Goal: Information Seeking & Learning: Learn about a topic

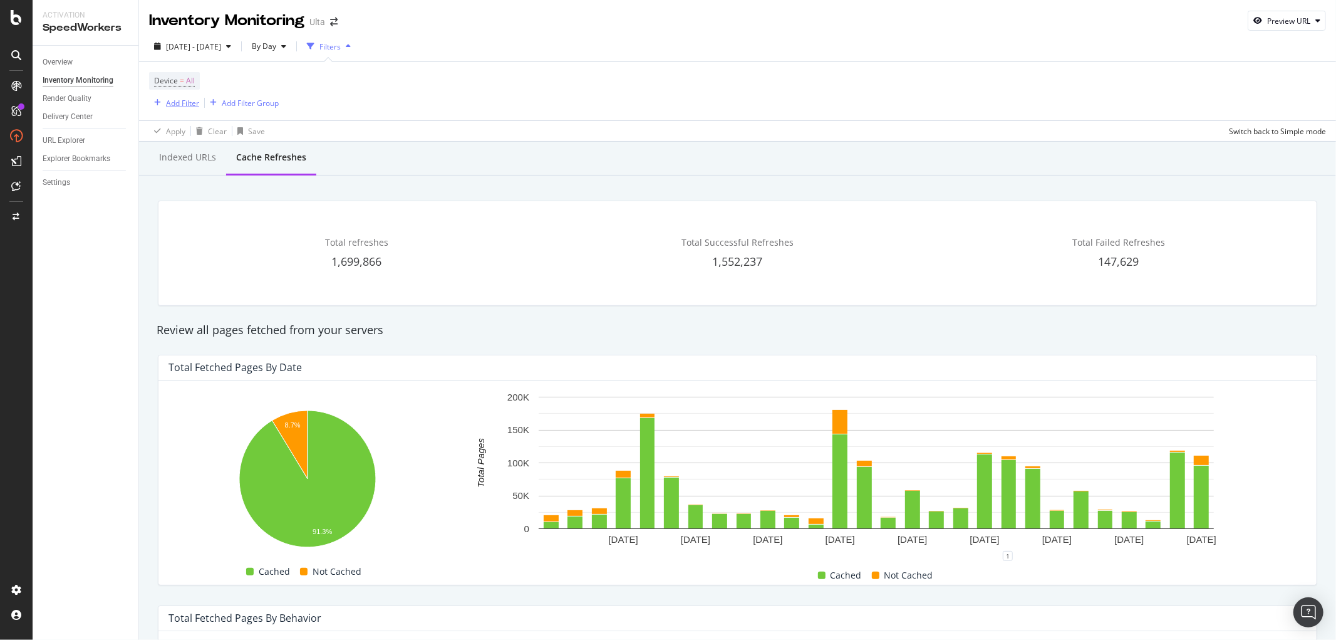
click at [190, 102] on div "Add Filter" at bounding box center [182, 103] width 33 height 11
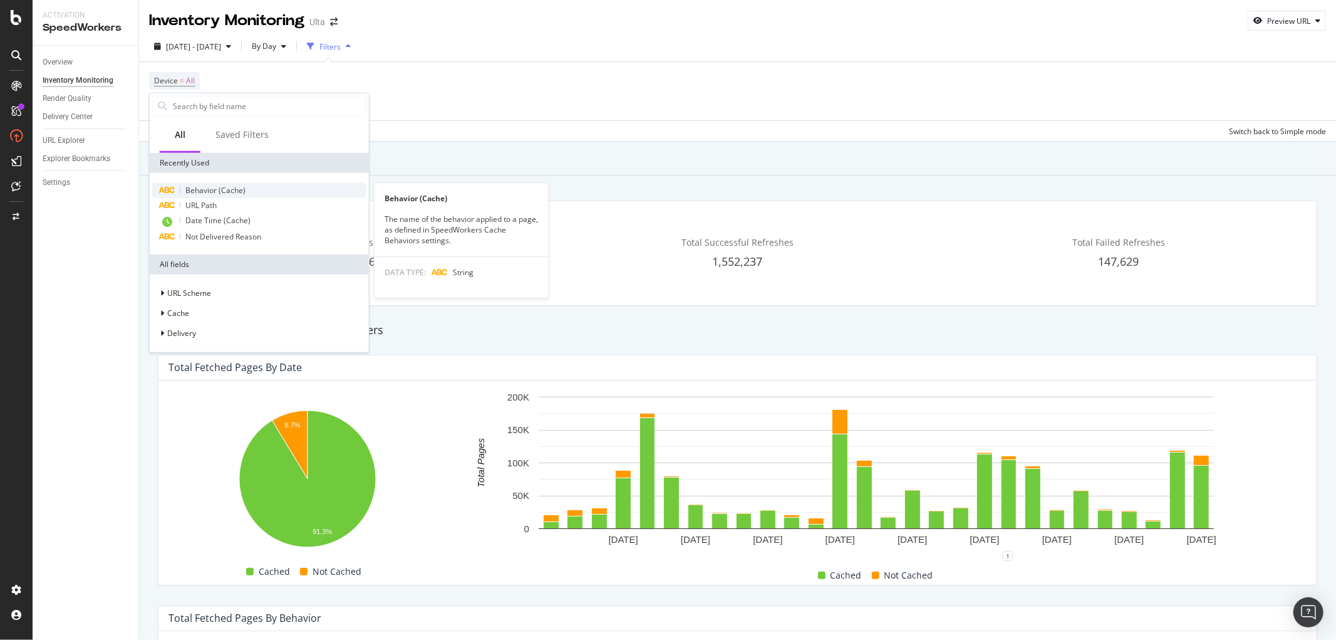
click at [197, 195] on div "Behavior (Cache)" at bounding box center [259, 190] width 214 height 15
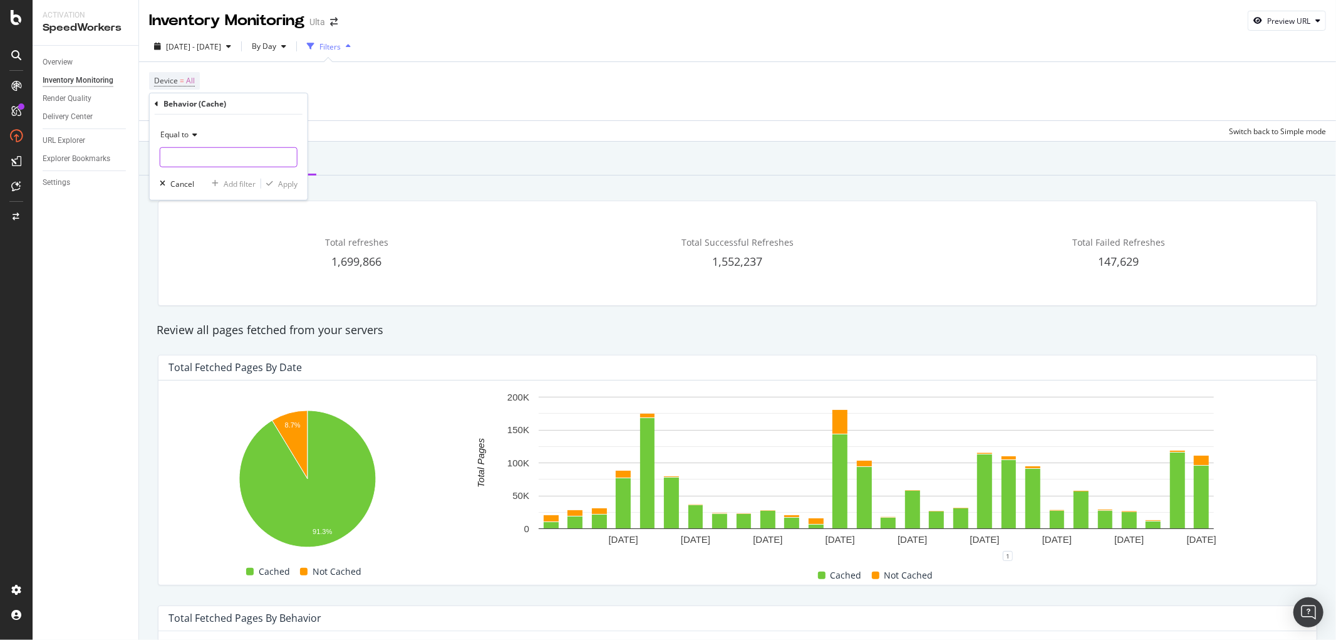
click at [232, 152] on input "text" at bounding box center [228, 157] width 137 height 20
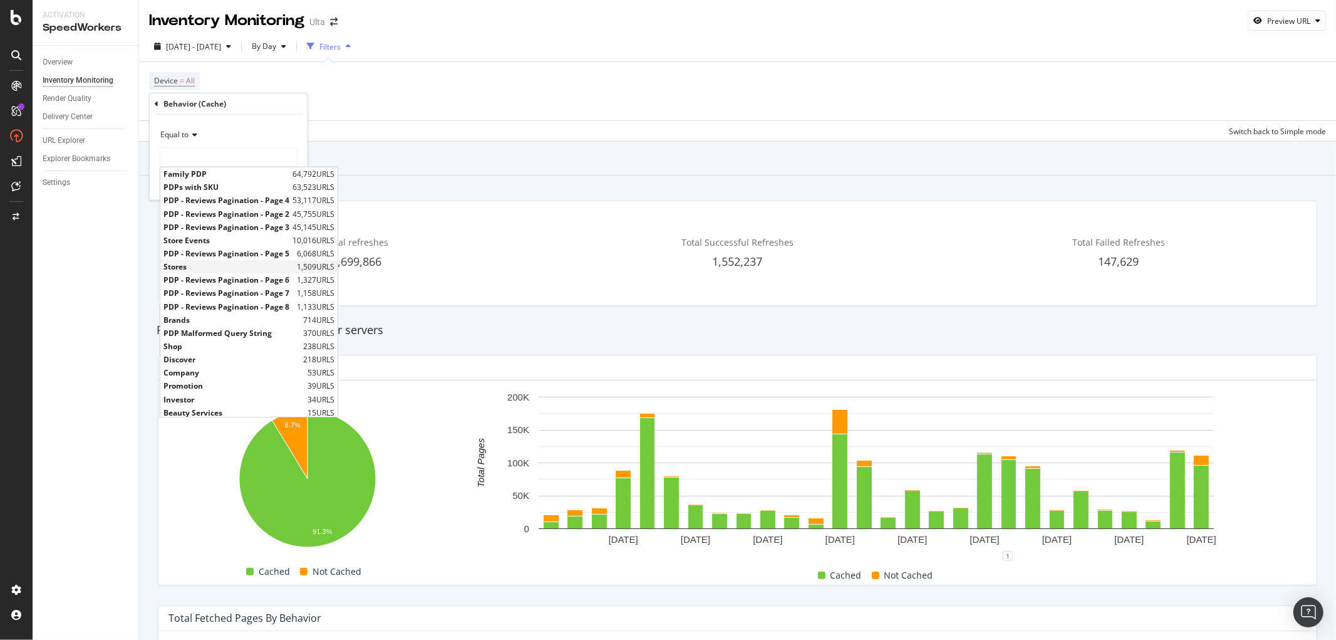
click at [222, 266] on span "Stores" at bounding box center [228, 266] width 130 height 11
type input "Stores"
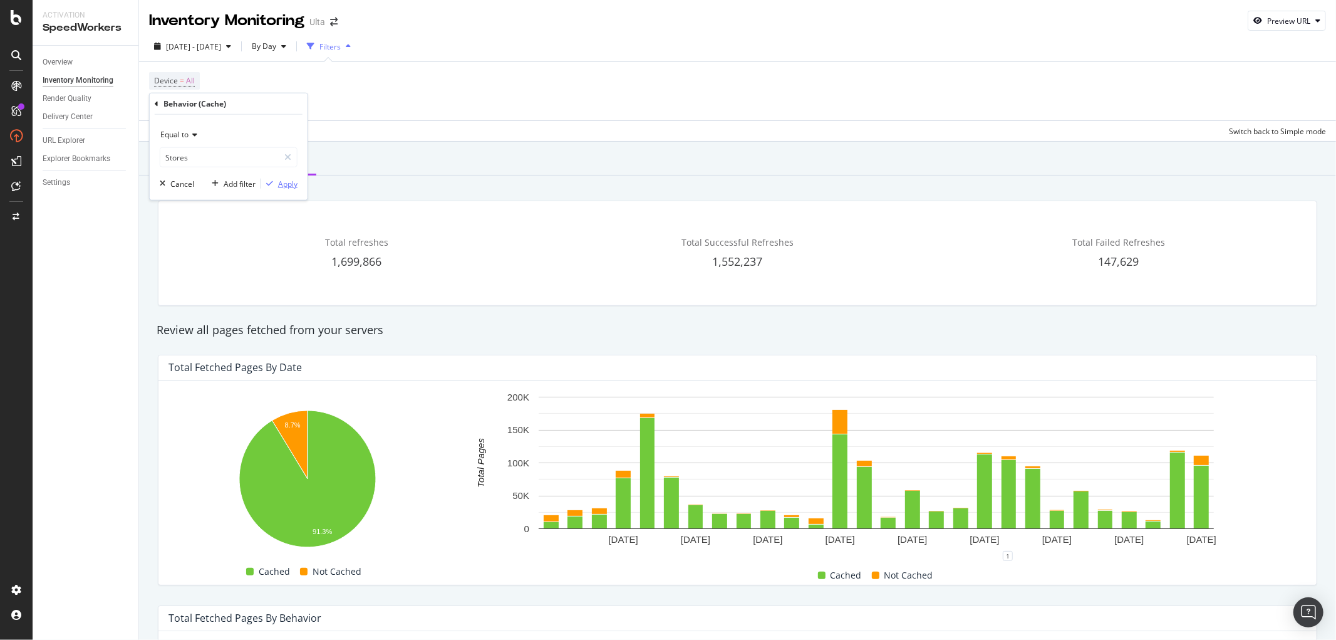
drag, startPoint x: 294, startPoint y: 173, endPoint x: 289, endPoint y: 184, distance: 11.8
click at [292, 174] on div "Equal to Stores Stores Cancel Add filter Apply" at bounding box center [229, 157] width 158 height 85
click at [289, 185] on div "Apply" at bounding box center [287, 183] width 19 height 11
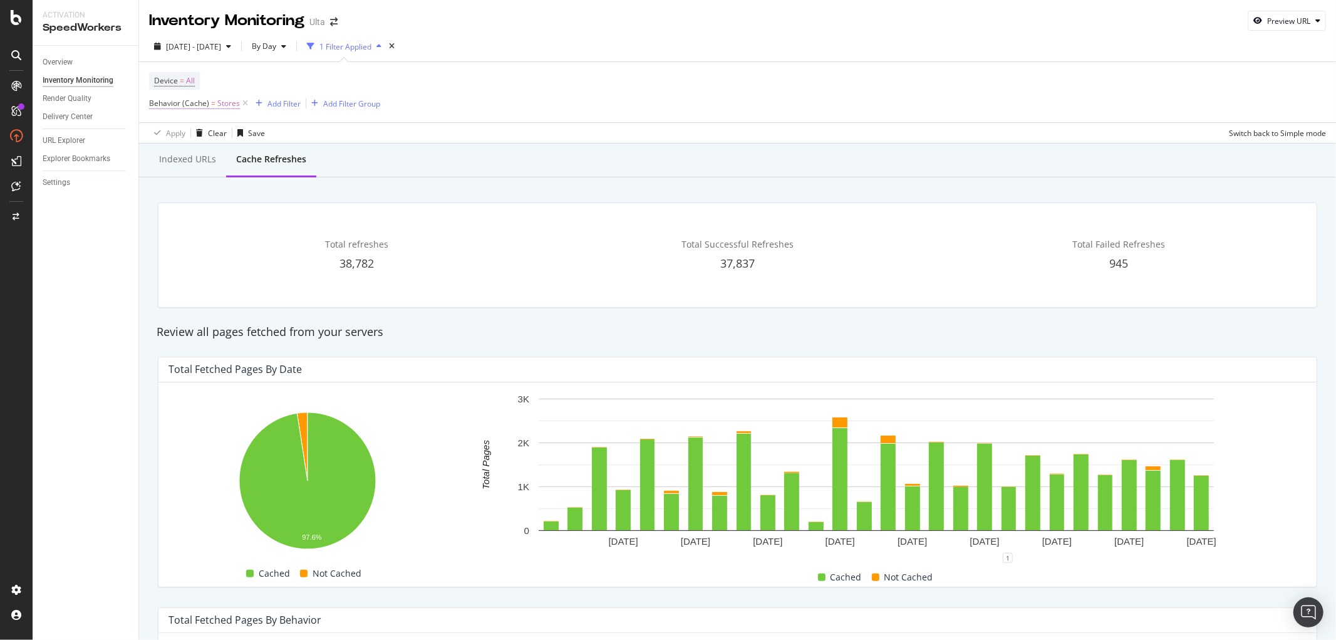
click at [226, 103] on span "Stores" at bounding box center [228, 104] width 23 height 18
type input "Shop"
click at [199, 167] on div "Shop 238 URLS" at bounding box center [229, 173] width 139 height 13
click at [289, 184] on div "Apply" at bounding box center [287, 182] width 19 height 11
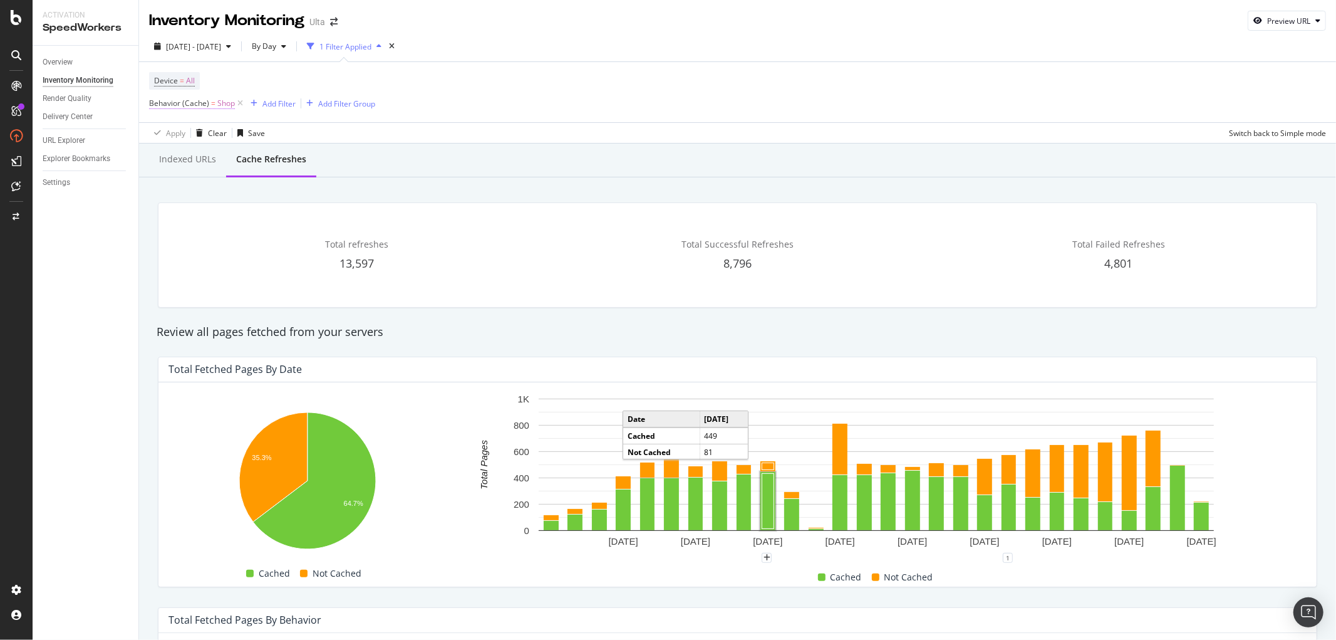
click at [213, 103] on span "=" at bounding box center [213, 103] width 4 height 11
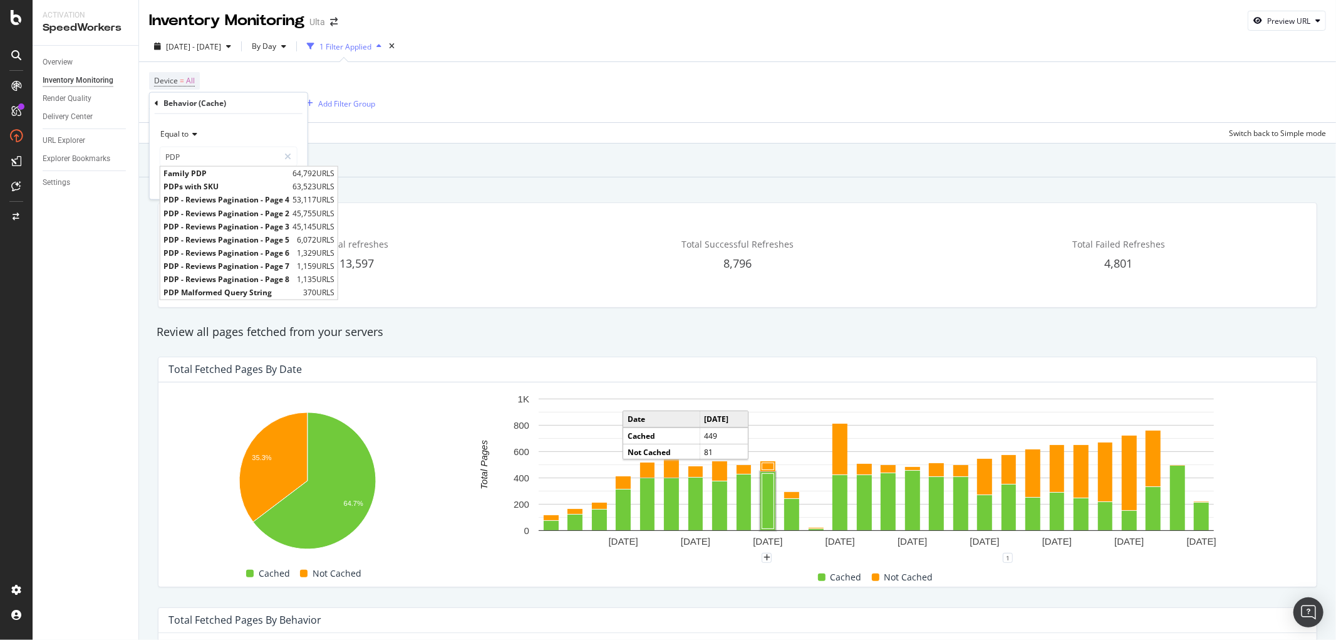
click at [213, 188] on span "PDPs with SKU" at bounding box center [226, 186] width 126 height 11
type input "PDPs with SKU"
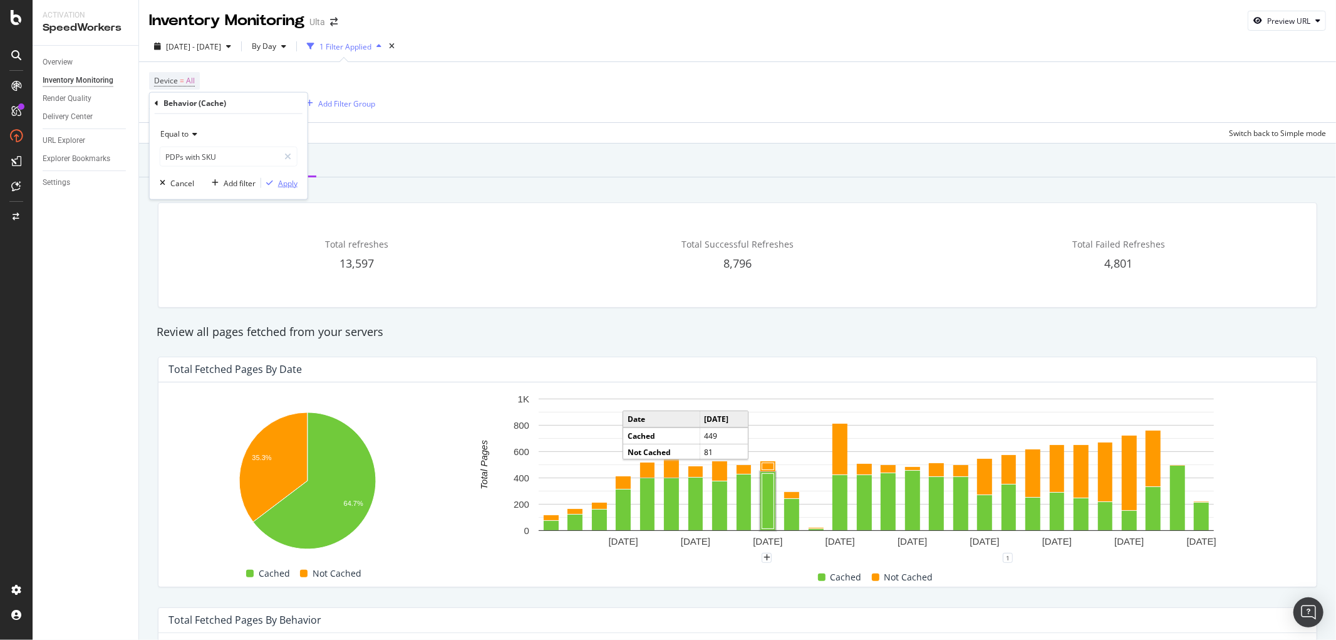
click at [282, 185] on div "Apply" at bounding box center [287, 182] width 19 height 11
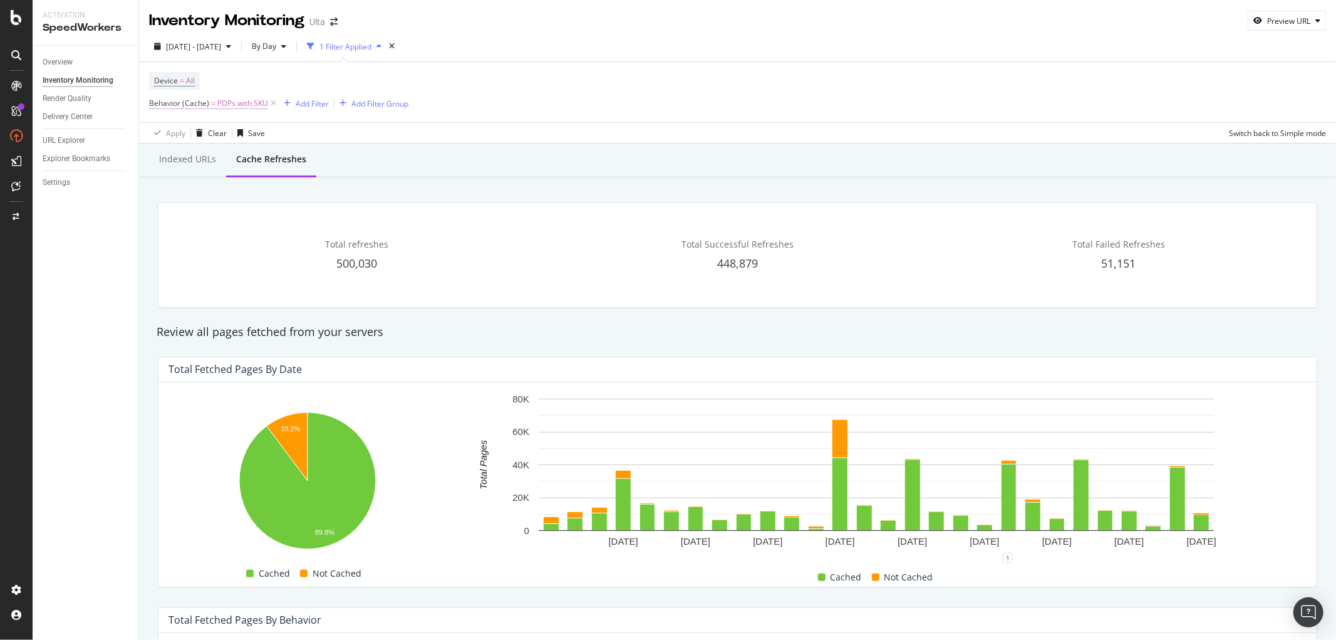
click at [242, 105] on span "PDPs with SKU" at bounding box center [242, 104] width 51 height 18
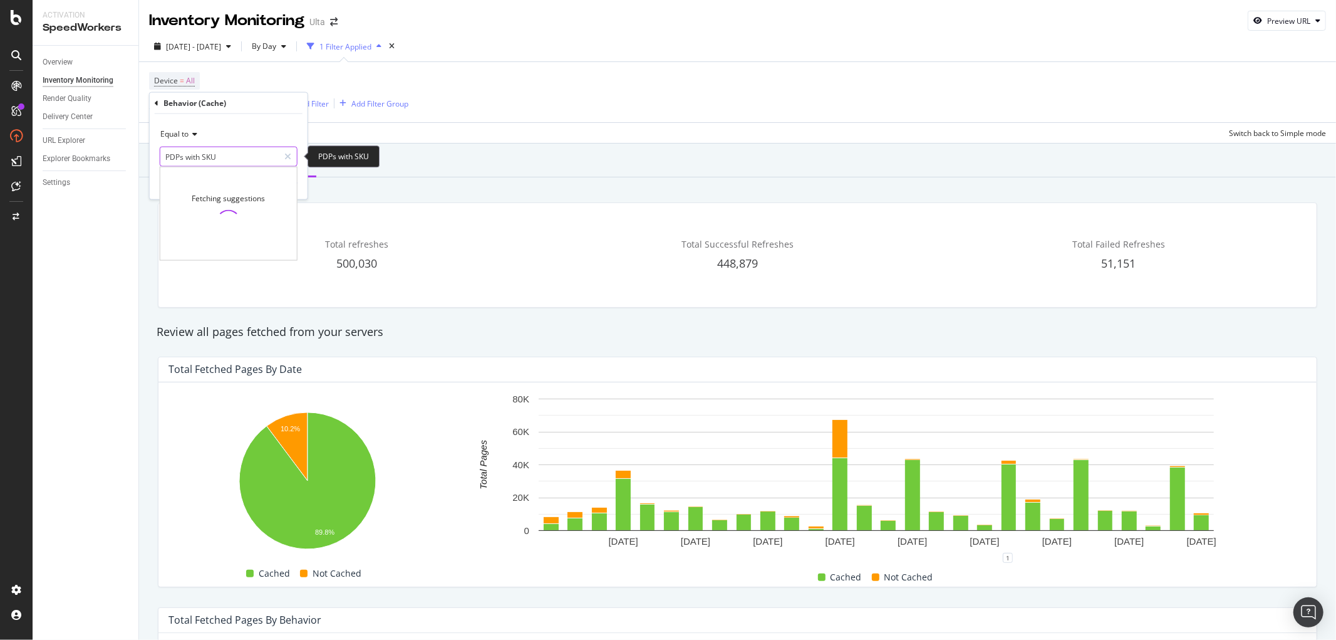
click at [251, 157] on input "PDPs with SKU" at bounding box center [219, 157] width 118 height 20
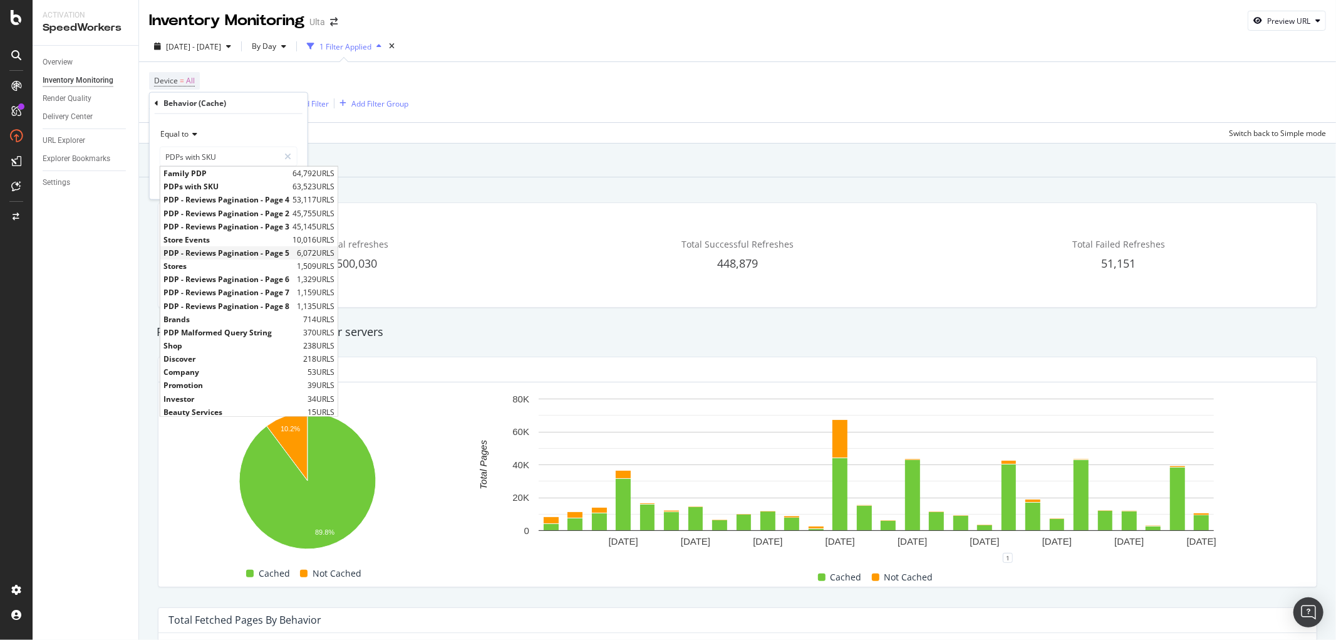
click at [224, 249] on span "PDP - Reviews Pagination - Page 5" at bounding box center [228, 252] width 130 height 11
type input "PDP - Reviews Pagination - Page 5"
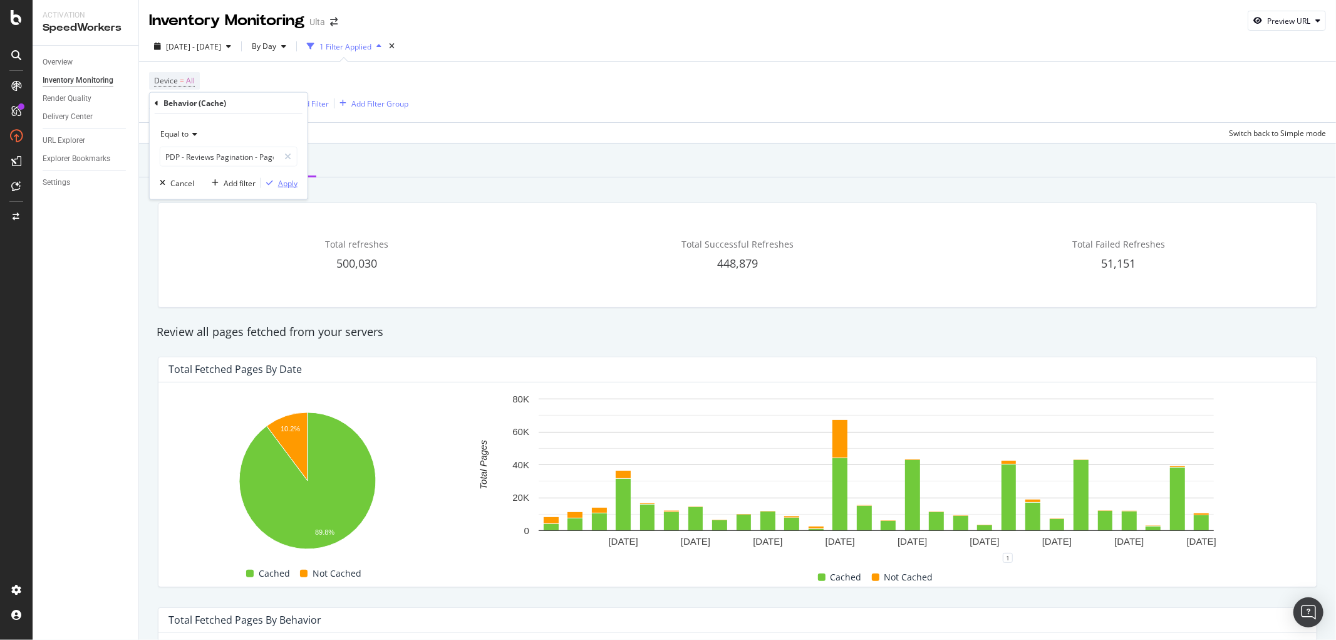
click at [290, 186] on div "Apply" at bounding box center [287, 182] width 19 height 11
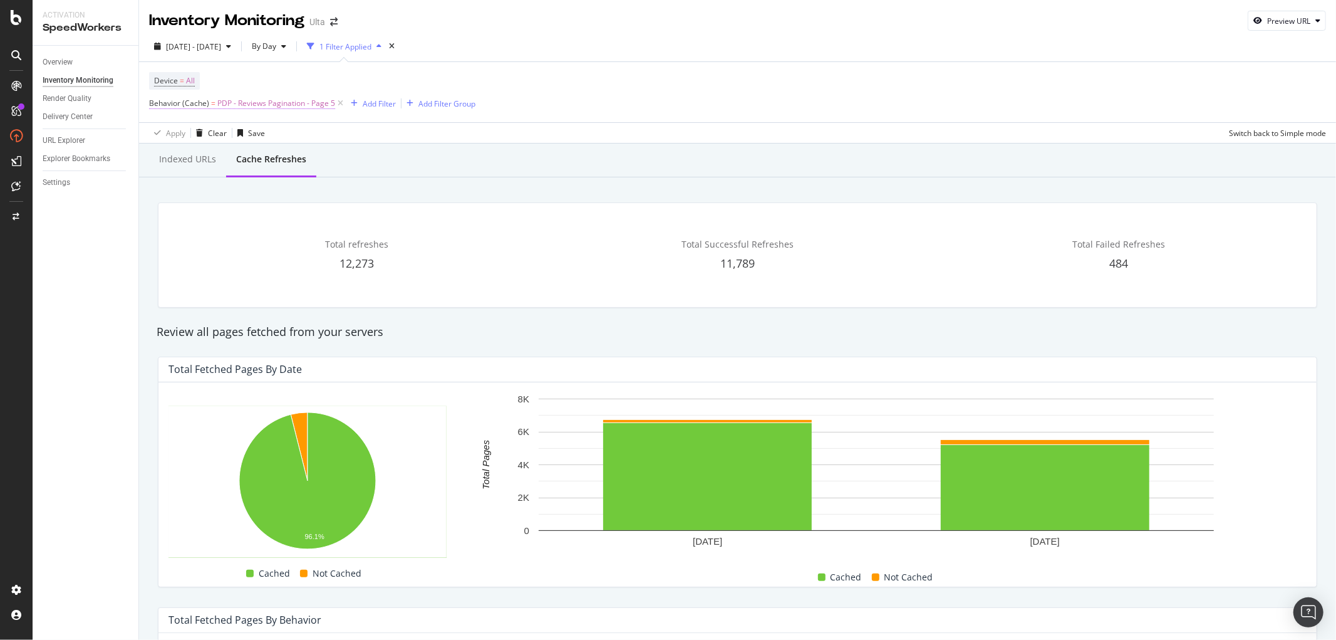
click at [270, 103] on span "PDP - Reviews Pagination - Page 5" at bounding box center [276, 104] width 118 height 18
click at [260, 158] on input "PDP - Reviews Pagination - Page 5" at bounding box center [219, 157] width 118 height 20
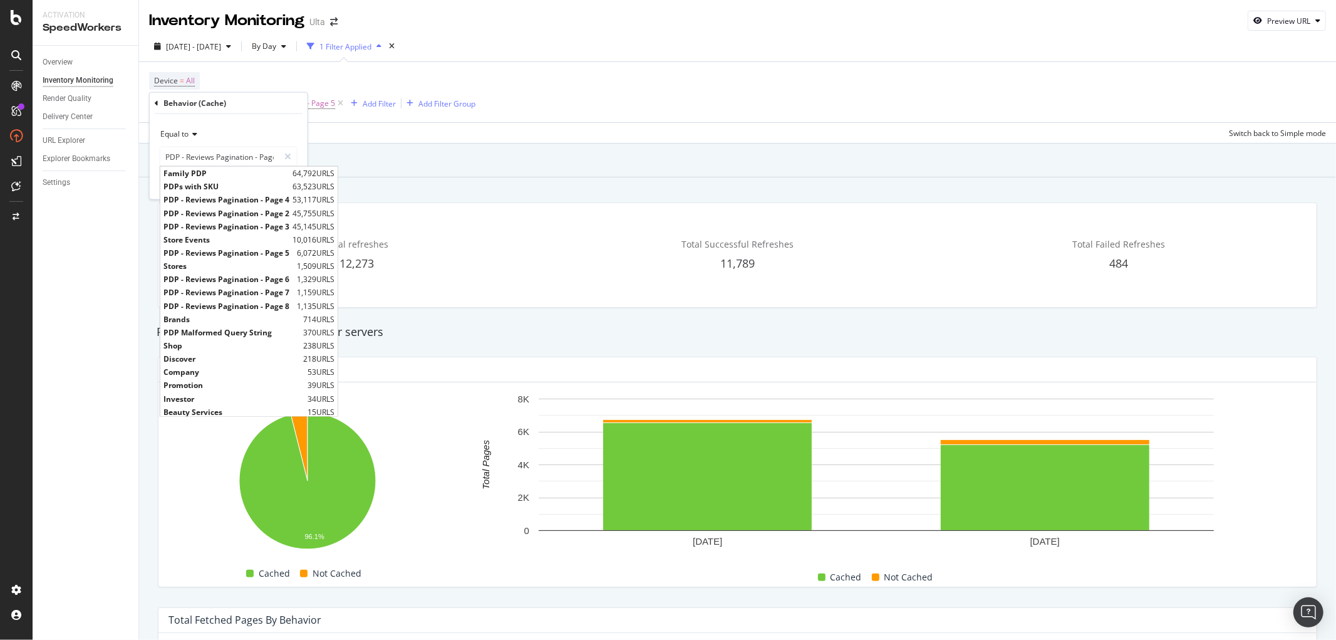
drag, startPoint x: 259, startPoint y: 121, endPoint x: 267, endPoint y: 145, distance: 25.6
click at [259, 120] on div "Equal to PDP - Reviews Pagination - Page 5 PDP - Reviews Pagination - Page 5 Fa…" at bounding box center [229, 156] width 158 height 85
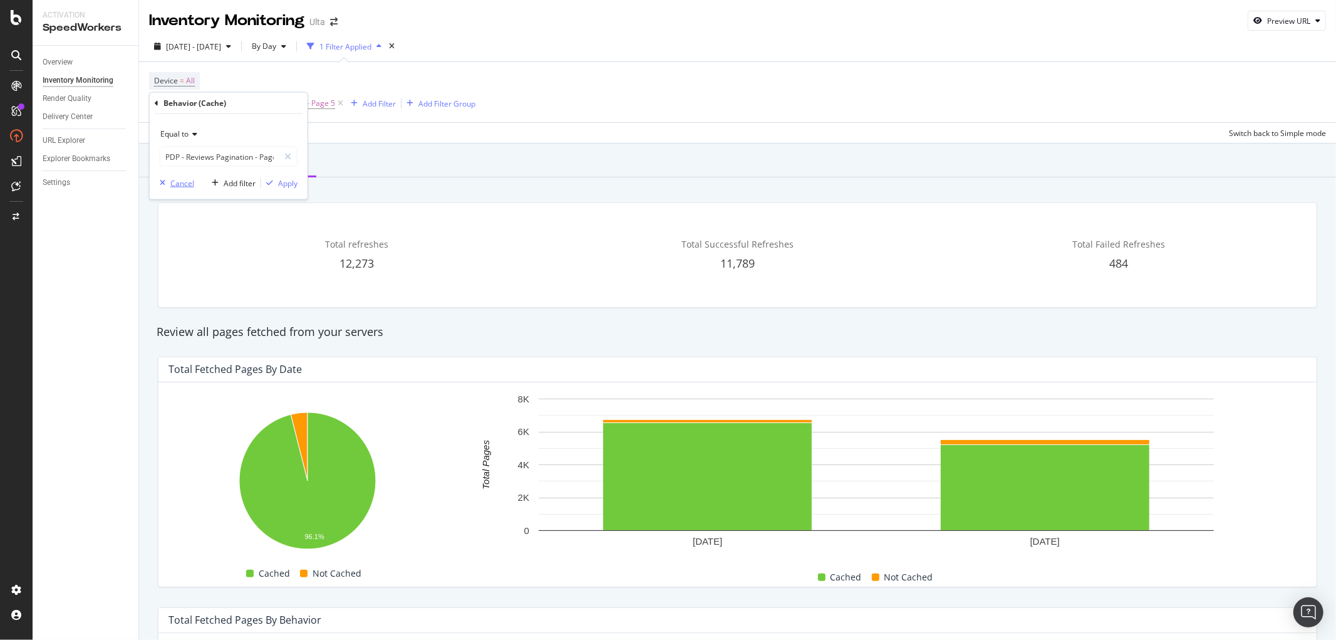
click at [189, 183] on div "Cancel" at bounding box center [182, 182] width 24 height 11
click at [336, 101] on icon at bounding box center [340, 103] width 11 height 13
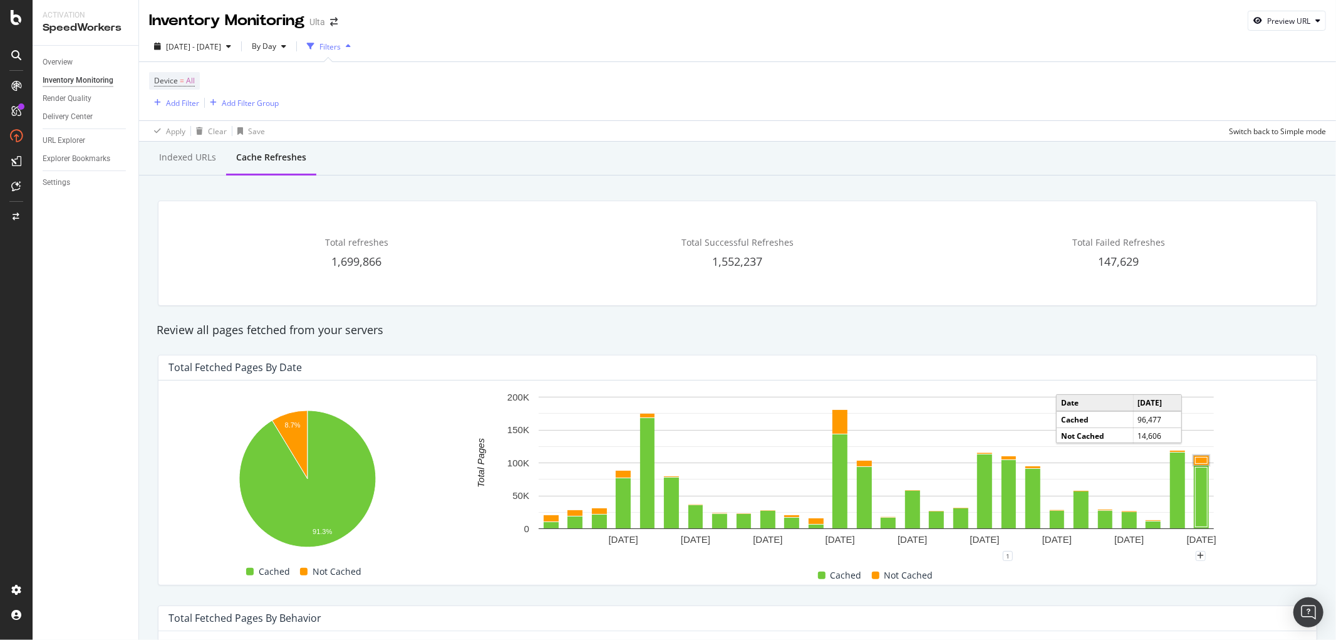
click at [1198, 462] on rect "A chart." at bounding box center [1202, 460] width 12 height 6
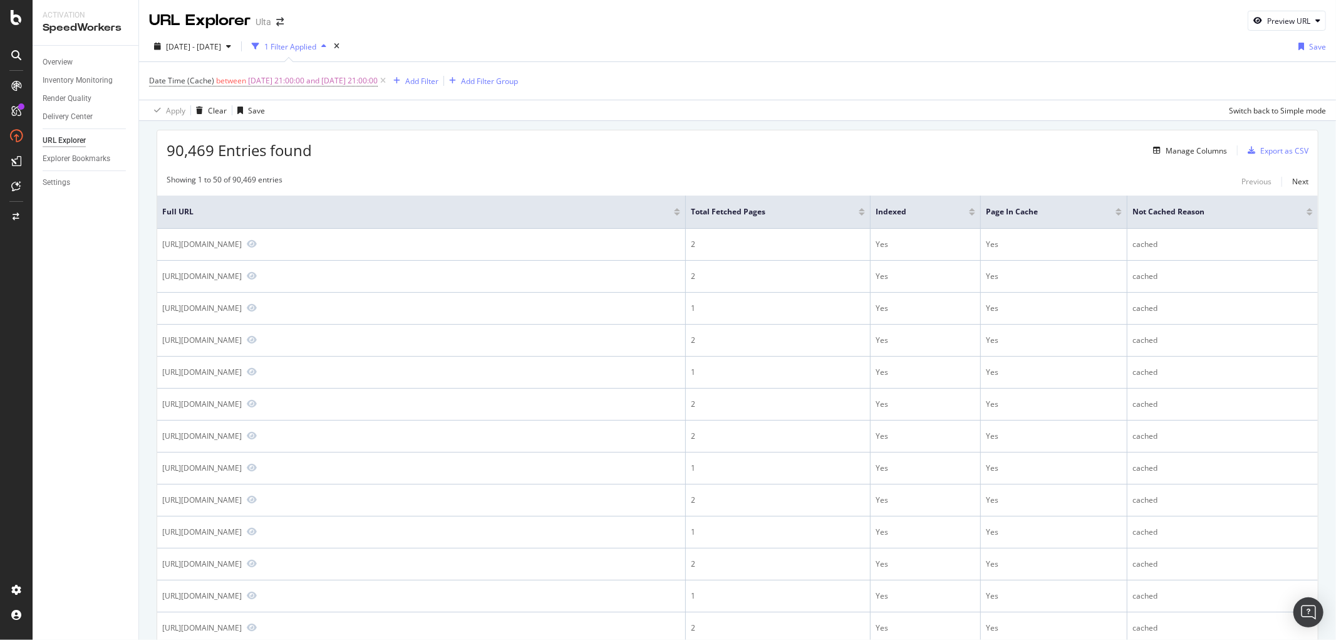
click at [1118, 211] on div at bounding box center [1119, 209] width 6 height 3
click at [438, 76] on div "Add Filter" at bounding box center [421, 81] width 33 height 11
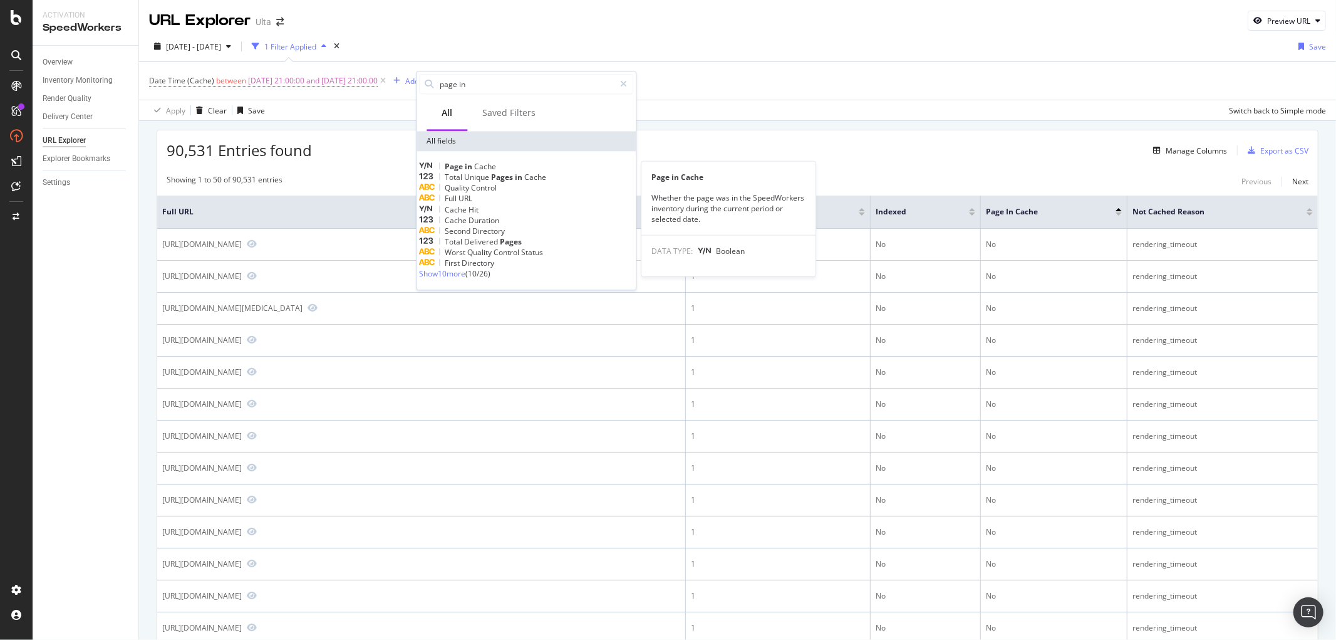
type input "page in"
click at [496, 165] on span "Cache" at bounding box center [485, 166] width 22 height 11
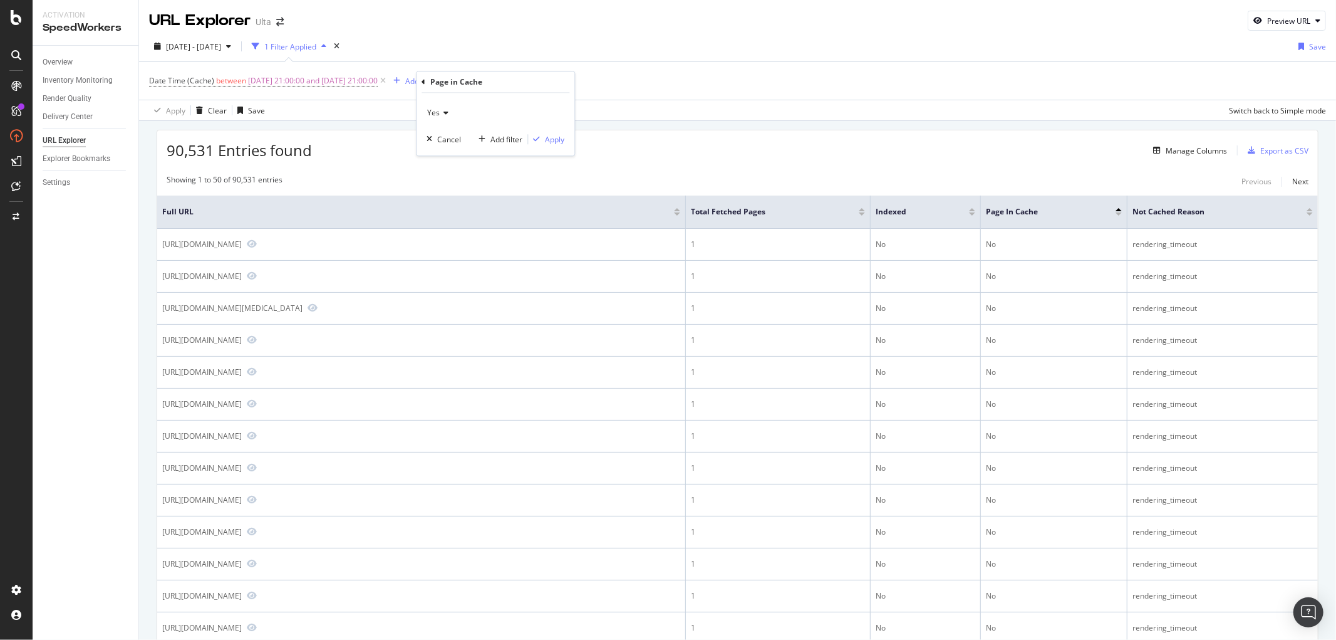
click at [437, 116] on span "Yes" at bounding box center [433, 112] width 13 height 11
click at [446, 148] on div "No" at bounding box center [497, 155] width 134 height 16
click at [549, 141] on div "Apply" at bounding box center [554, 139] width 19 height 11
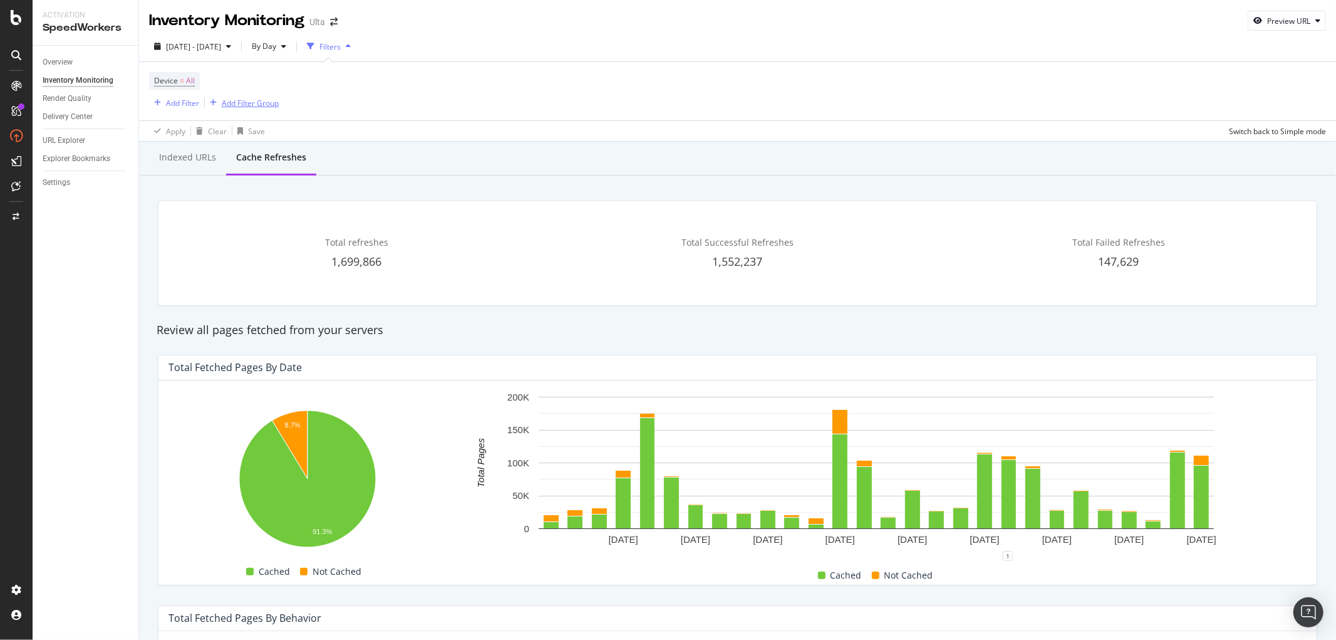
click at [236, 103] on div "Add Filter Group" at bounding box center [250, 103] width 57 height 11
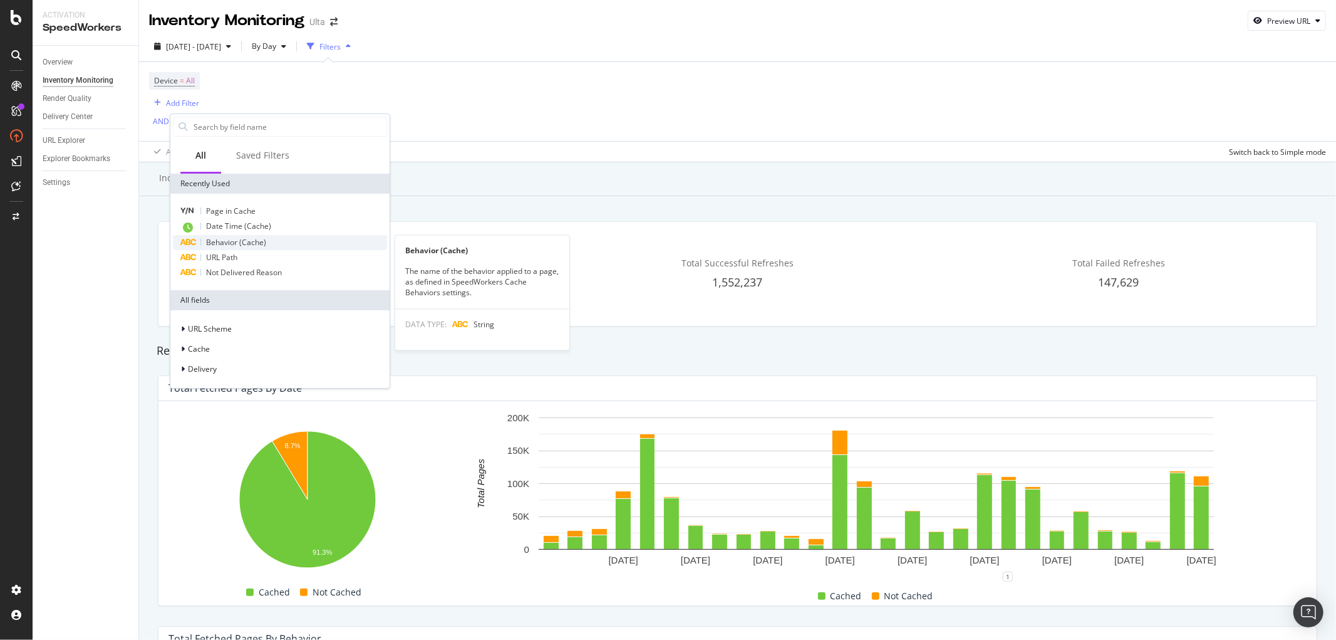
click at [266, 245] on div "Behavior (Cache)" at bounding box center [280, 242] width 214 height 15
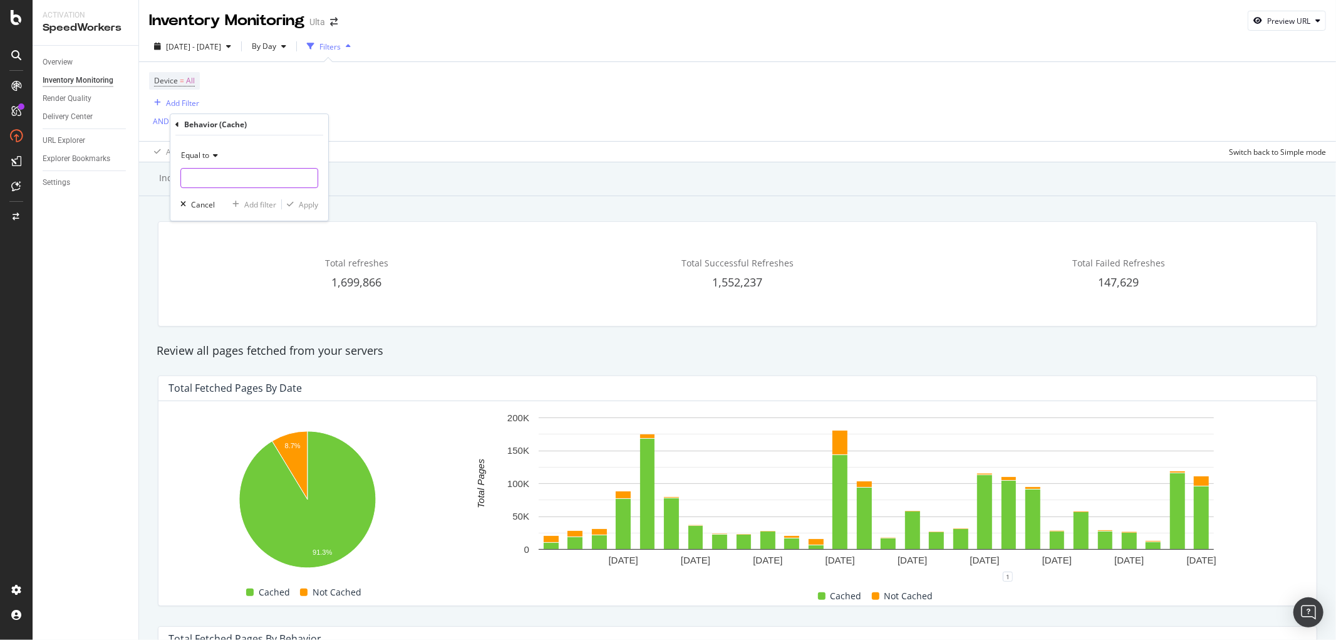
click at [239, 182] on input "text" at bounding box center [249, 178] width 137 height 20
click at [210, 153] on icon at bounding box center [213, 156] width 9 height 8
click at [207, 277] on span "Contains" at bounding box center [202, 279] width 31 height 11
click at [271, 184] on input "text" at bounding box center [249, 178] width 137 height 20
type input "Reviews"
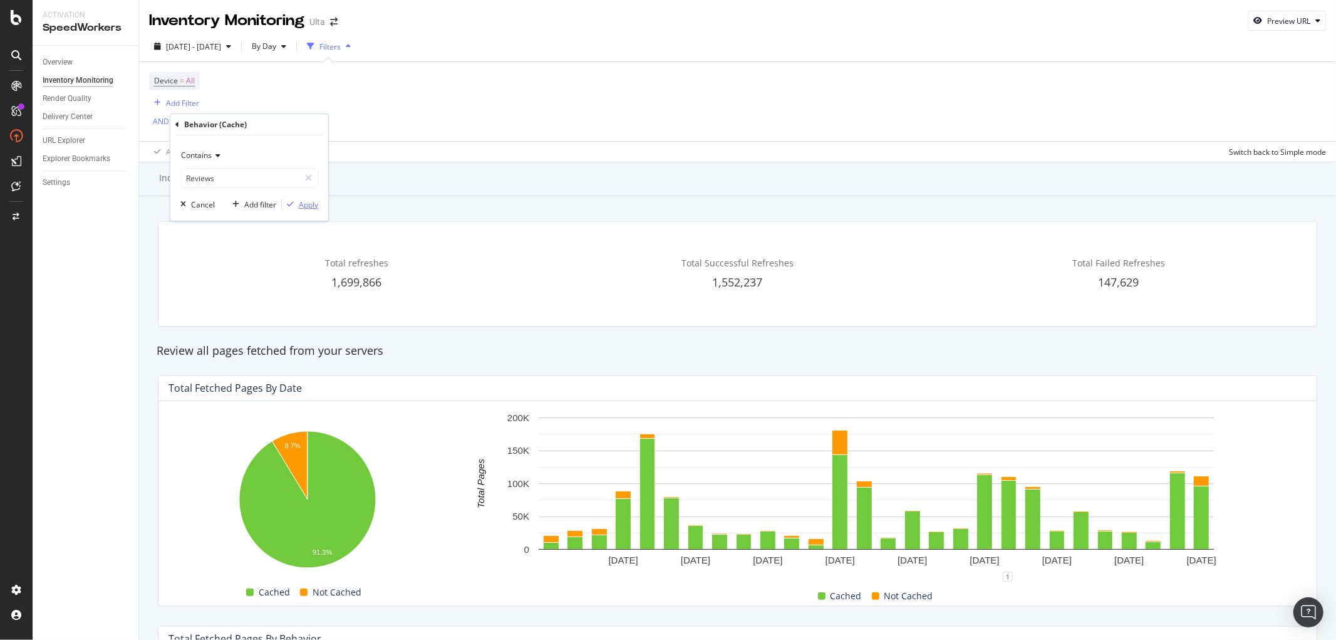
click at [310, 205] on div "Apply" at bounding box center [308, 204] width 19 height 11
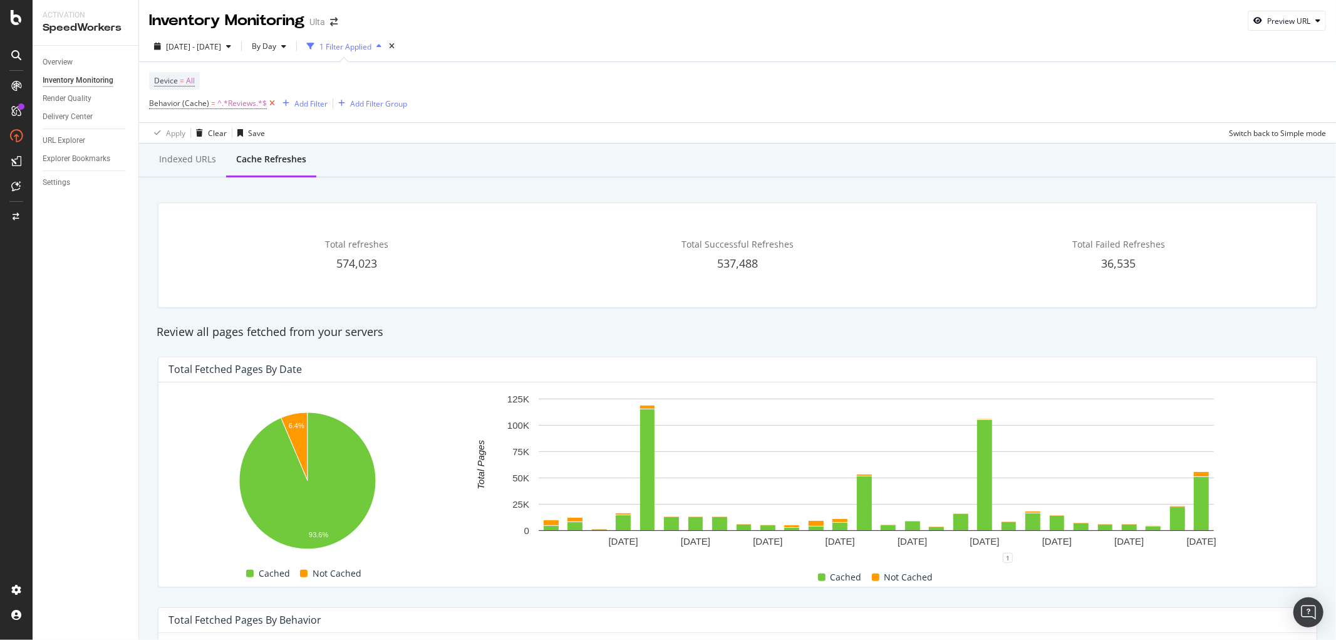
click at [270, 103] on icon at bounding box center [272, 103] width 11 height 13
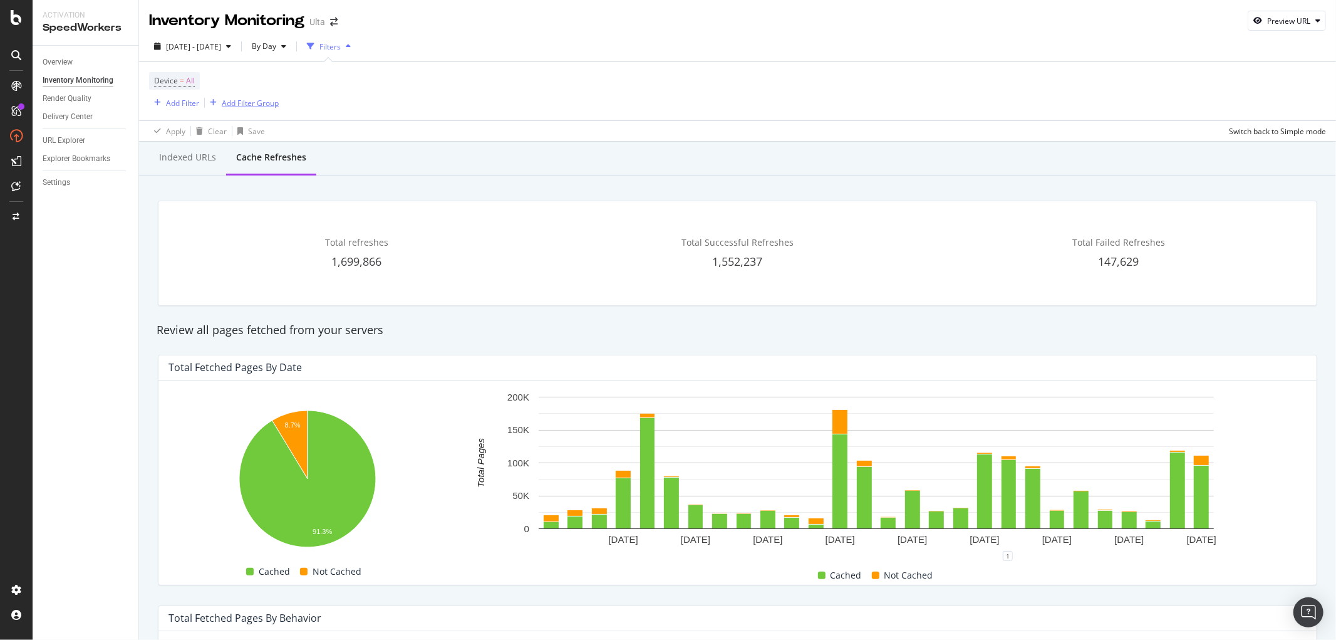
click at [237, 106] on div "Add Filter Group" at bounding box center [250, 103] width 57 height 11
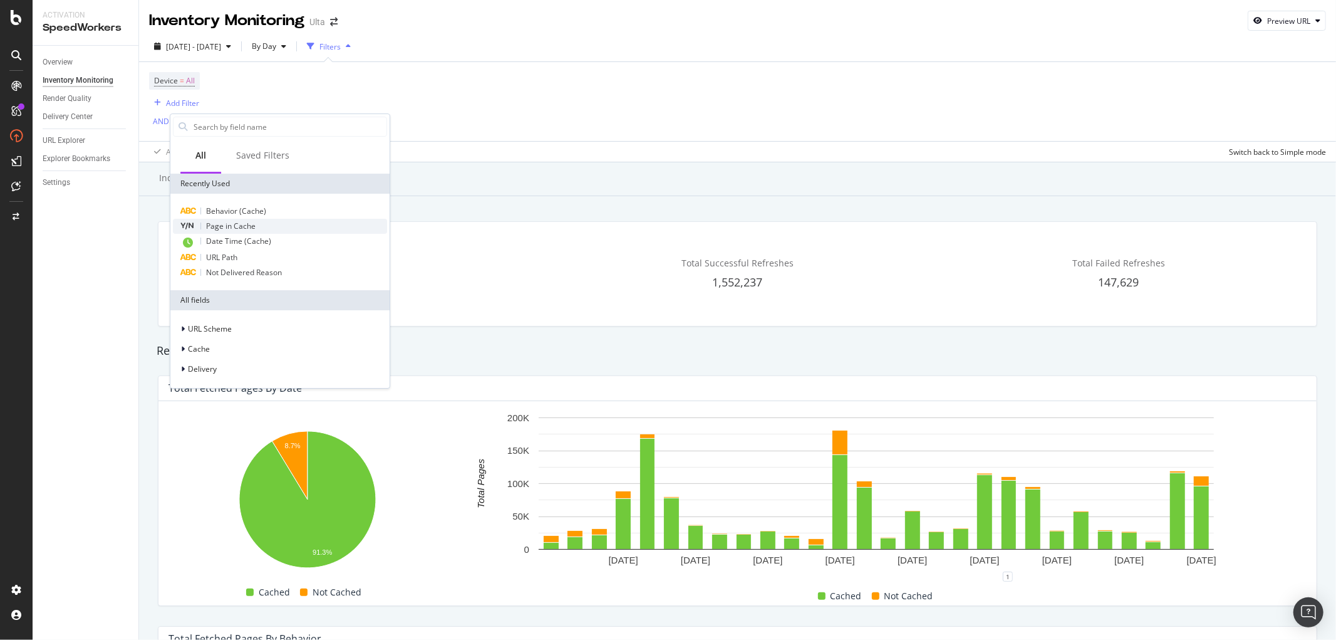
click at [233, 227] on span "Page in Cache" at bounding box center [230, 225] width 49 height 11
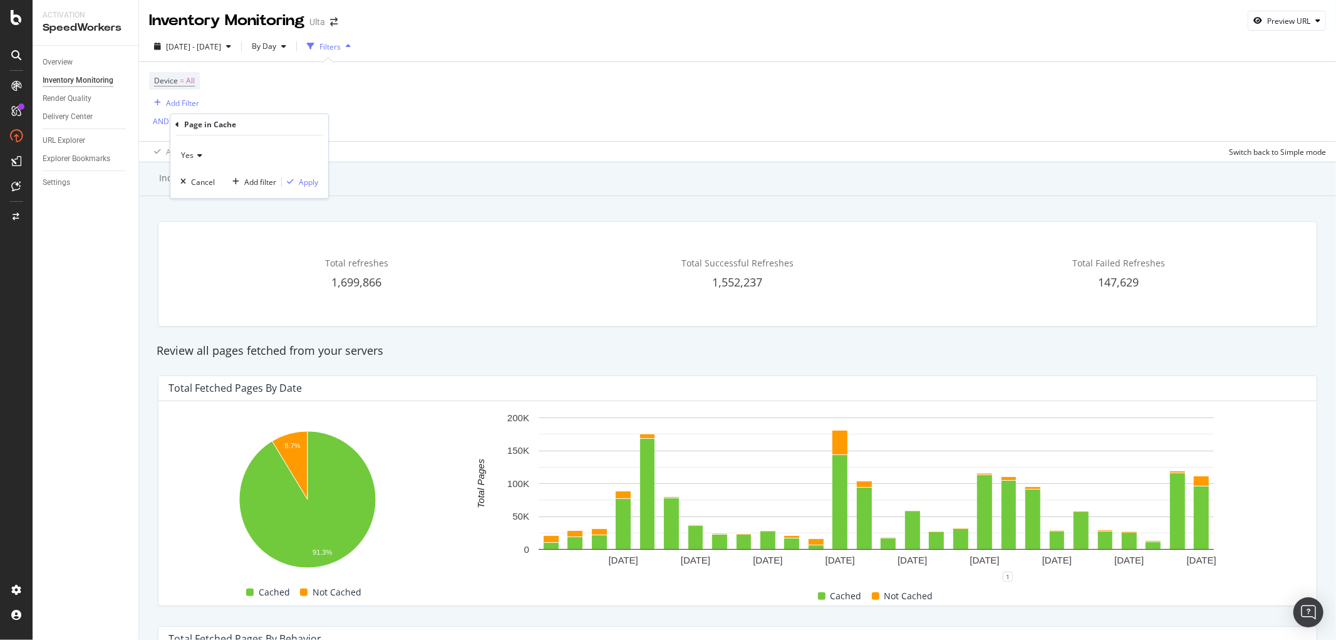
click at [194, 149] on div "Yes" at bounding box center [249, 155] width 138 height 20
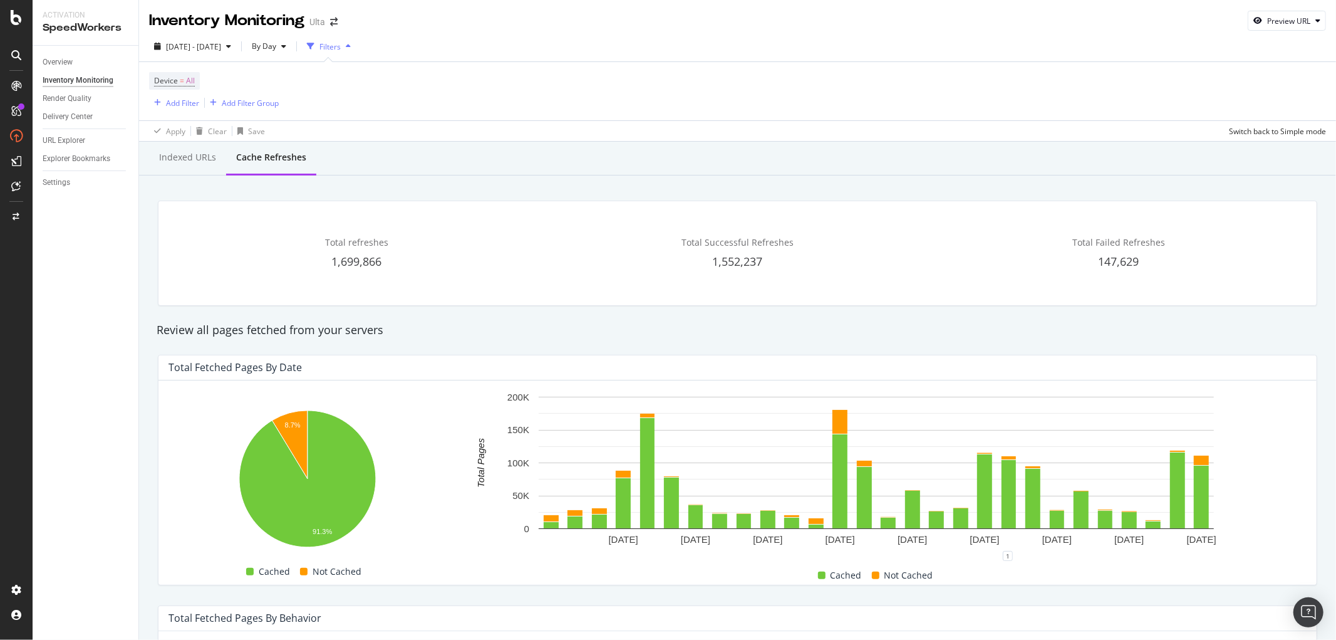
drag, startPoint x: 573, startPoint y: 150, endPoint x: 257, endPoint y: 122, distance: 317.6
click at [571, 150] on div "Inventory Monitoring Ulta Preview URL [DATE] - [DATE] By Day Filters Device = A…" at bounding box center [737, 320] width 1197 height 640
click at [234, 101] on div "Add Filter Group" at bounding box center [250, 103] width 57 height 11
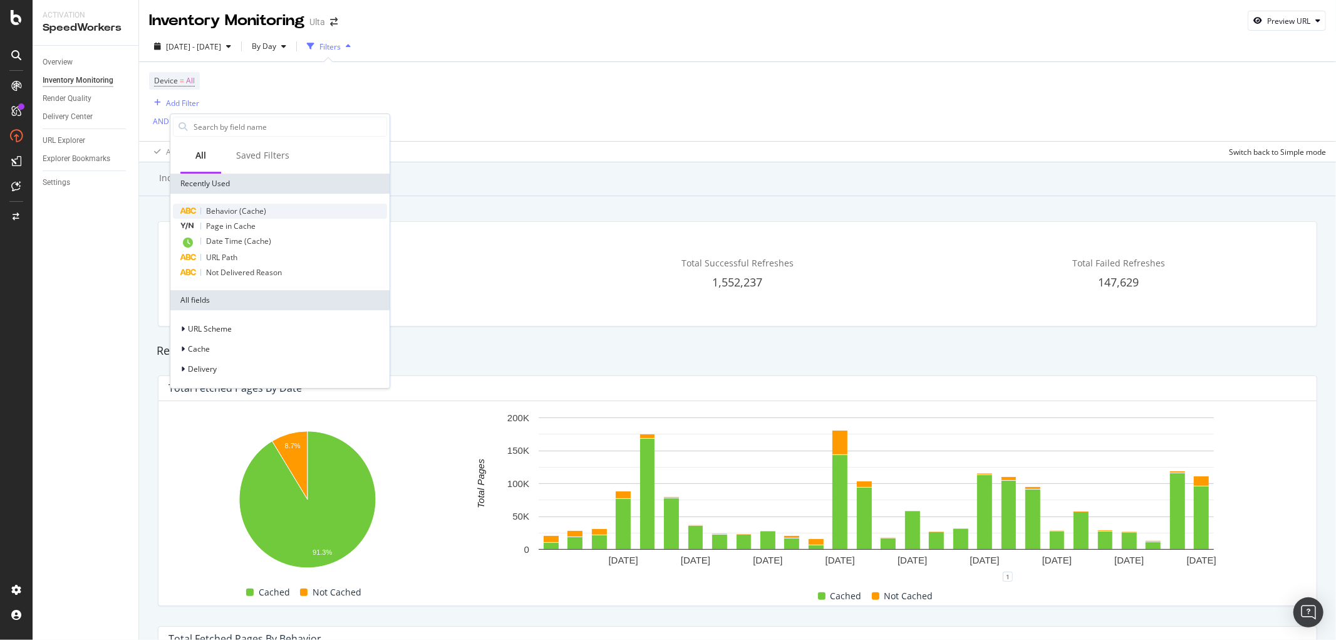
click at [243, 210] on span "Behavior (Cache)" at bounding box center [236, 210] width 60 height 11
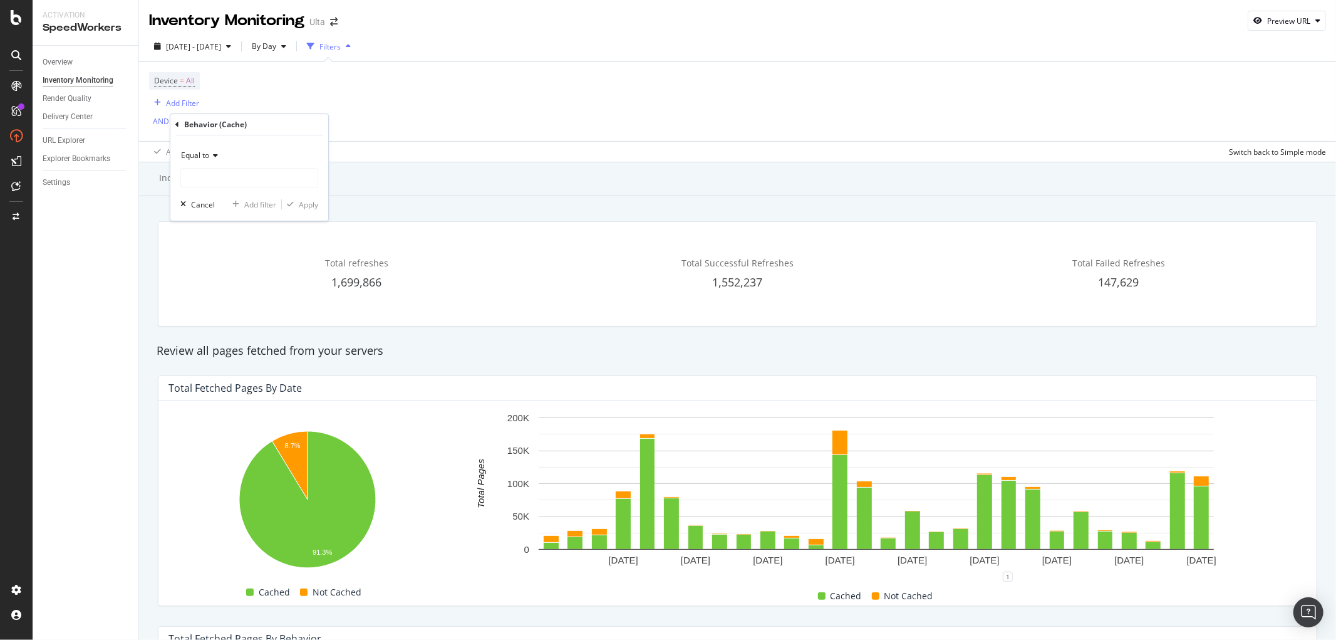
click at [214, 152] on icon at bounding box center [213, 156] width 9 height 8
click at [312, 140] on div "Equal to Equal to Not equal to Starts with Doesn't start with Ends with Doesn't…" at bounding box center [249, 177] width 158 height 85
click at [282, 176] on input "text" at bounding box center [249, 178] width 137 height 20
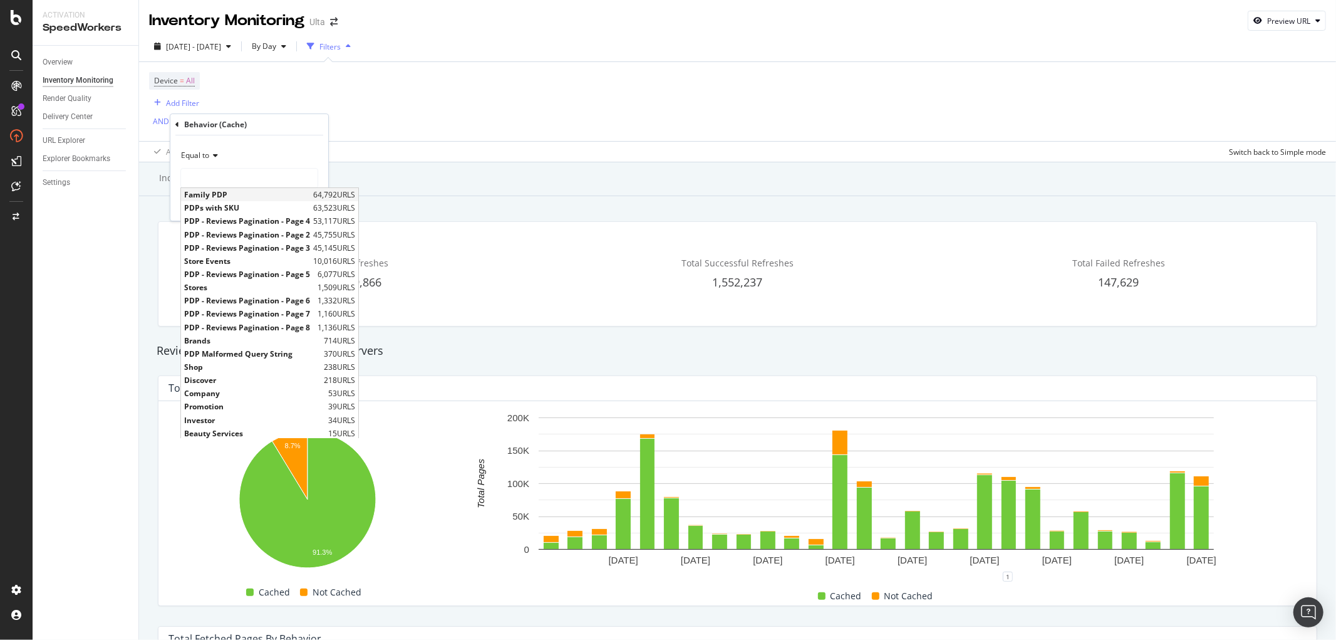
click at [217, 194] on span "Family PDP" at bounding box center [247, 194] width 126 height 11
type input "Family PDP"
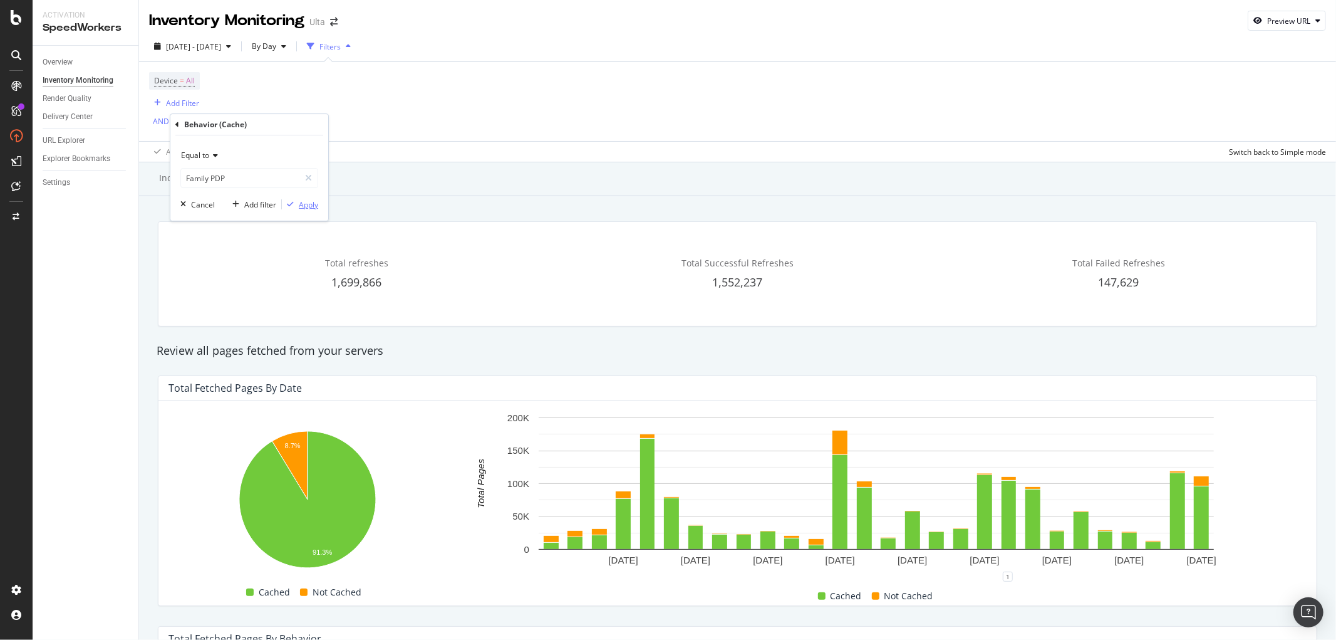
click at [297, 204] on div "button" at bounding box center [290, 204] width 17 height 8
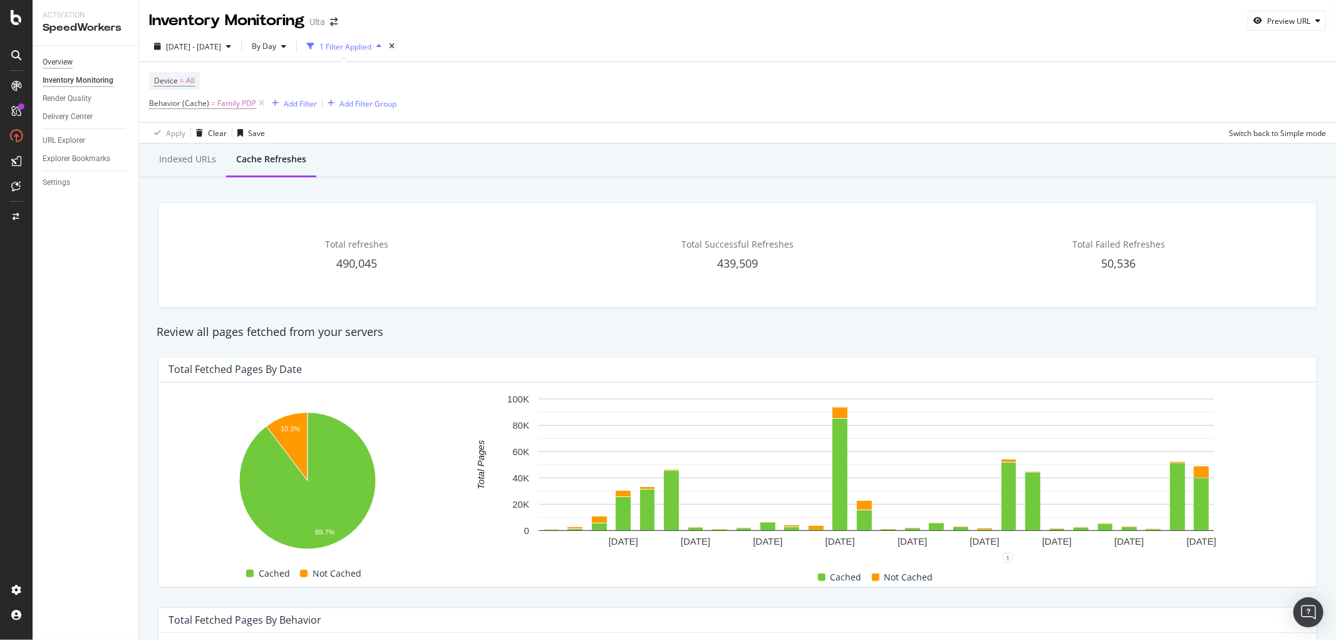
click at [63, 63] on div "Overview" at bounding box center [58, 62] width 30 height 13
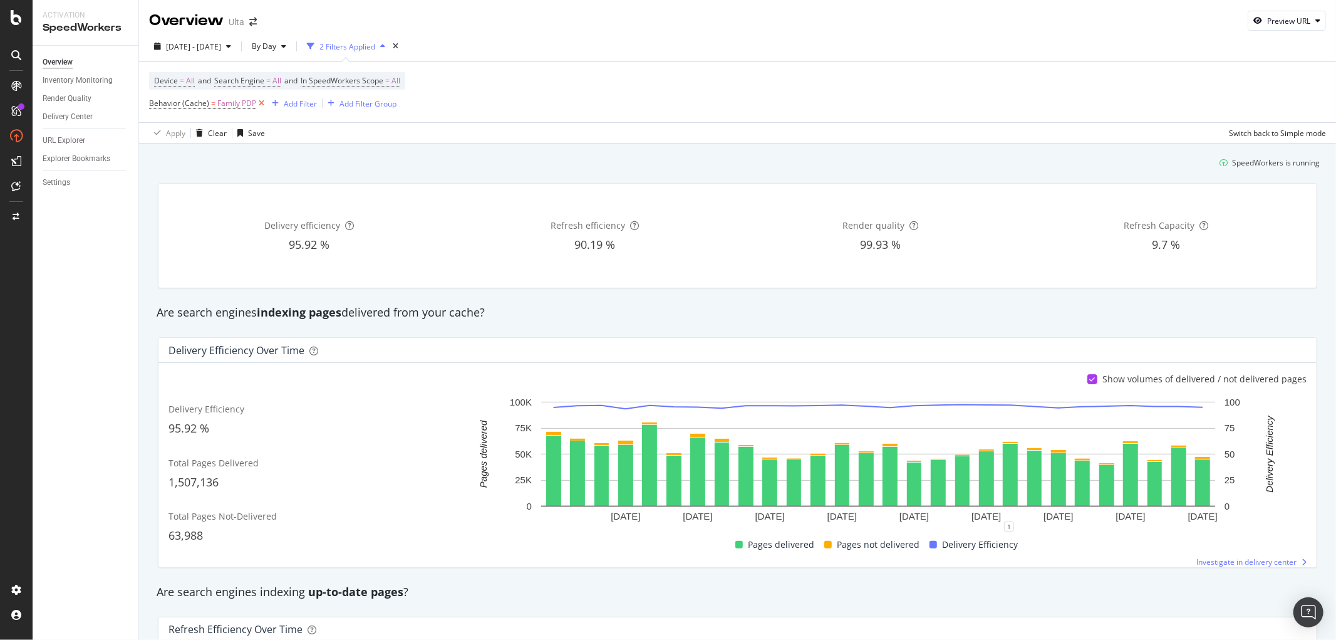
click at [259, 105] on icon at bounding box center [261, 103] width 11 height 13
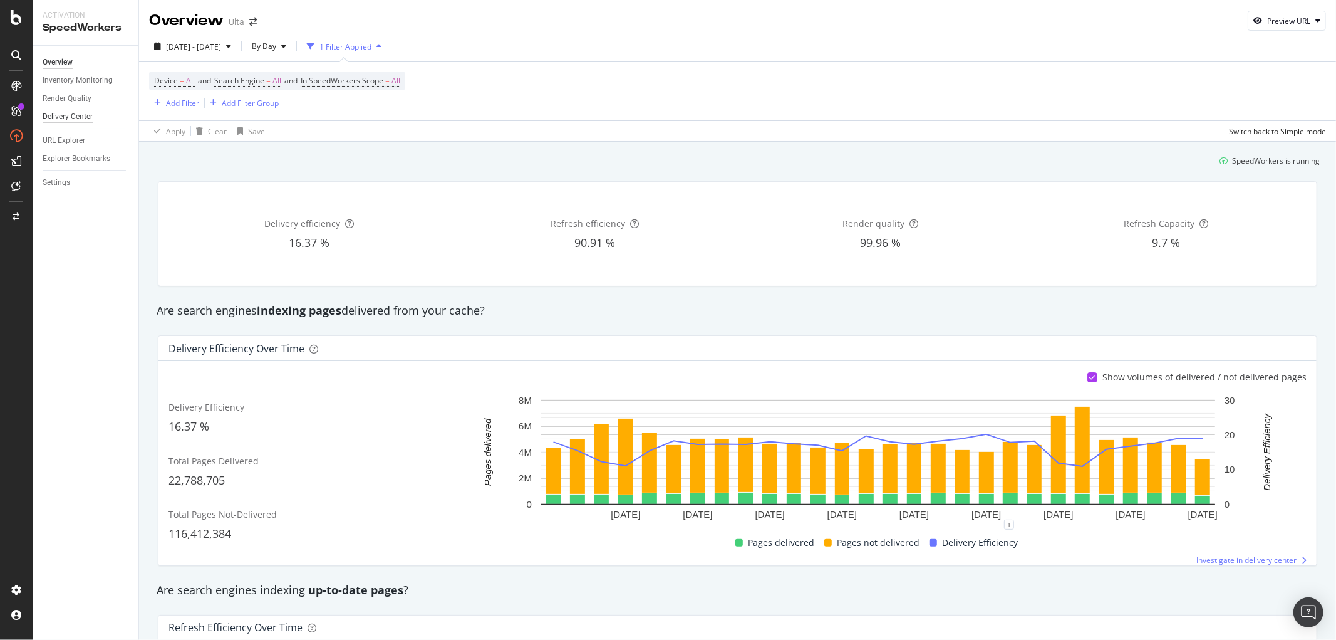
drag, startPoint x: 84, startPoint y: 79, endPoint x: 77, endPoint y: 117, distance: 38.8
click at [84, 79] on div "Inventory Monitoring" at bounding box center [78, 80] width 70 height 13
click at [77, 117] on div "Delivery Center" at bounding box center [68, 116] width 50 height 13
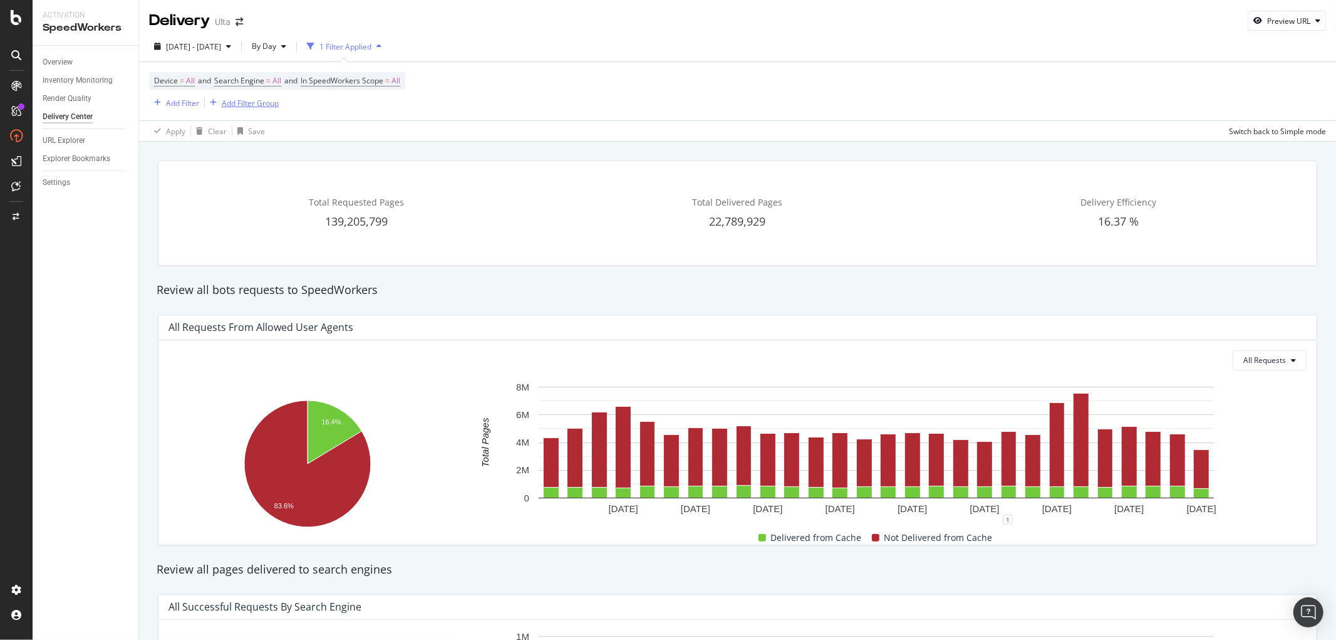
click at [249, 109] on div "Add Filter Group" at bounding box center [242, 103] width 74 height 14
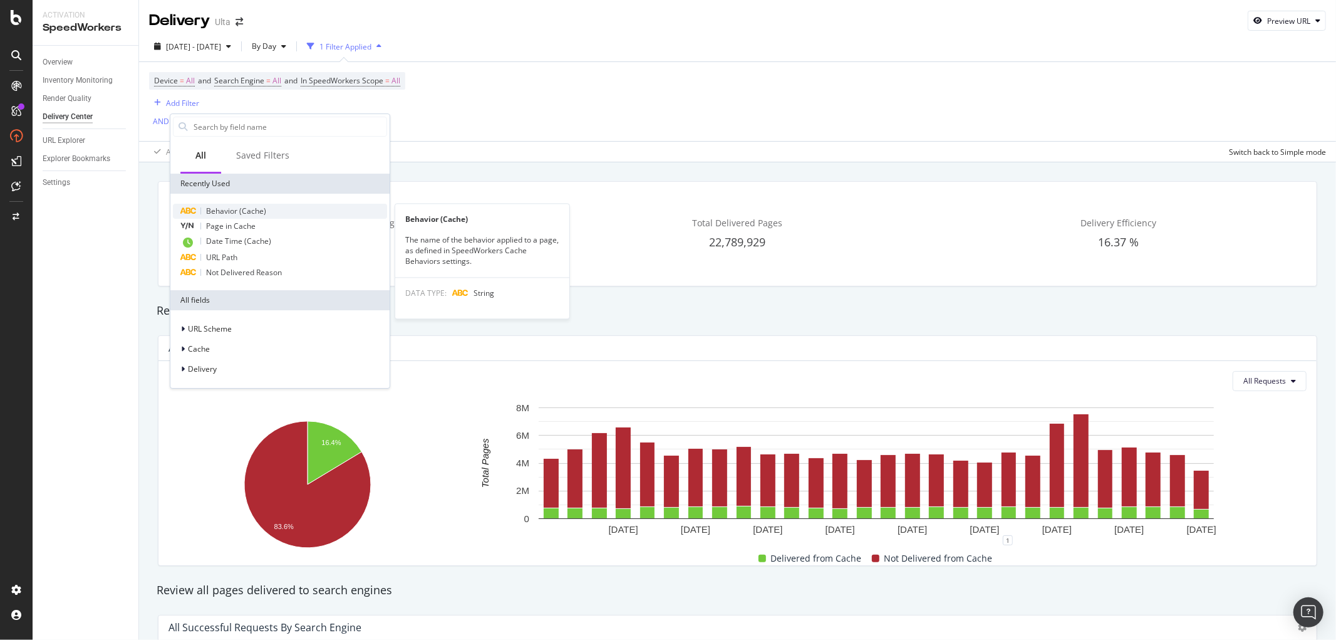
click at [228, 209] on span "Behavior (Cache)" at bounding box center [236, 210] width 60 height 11
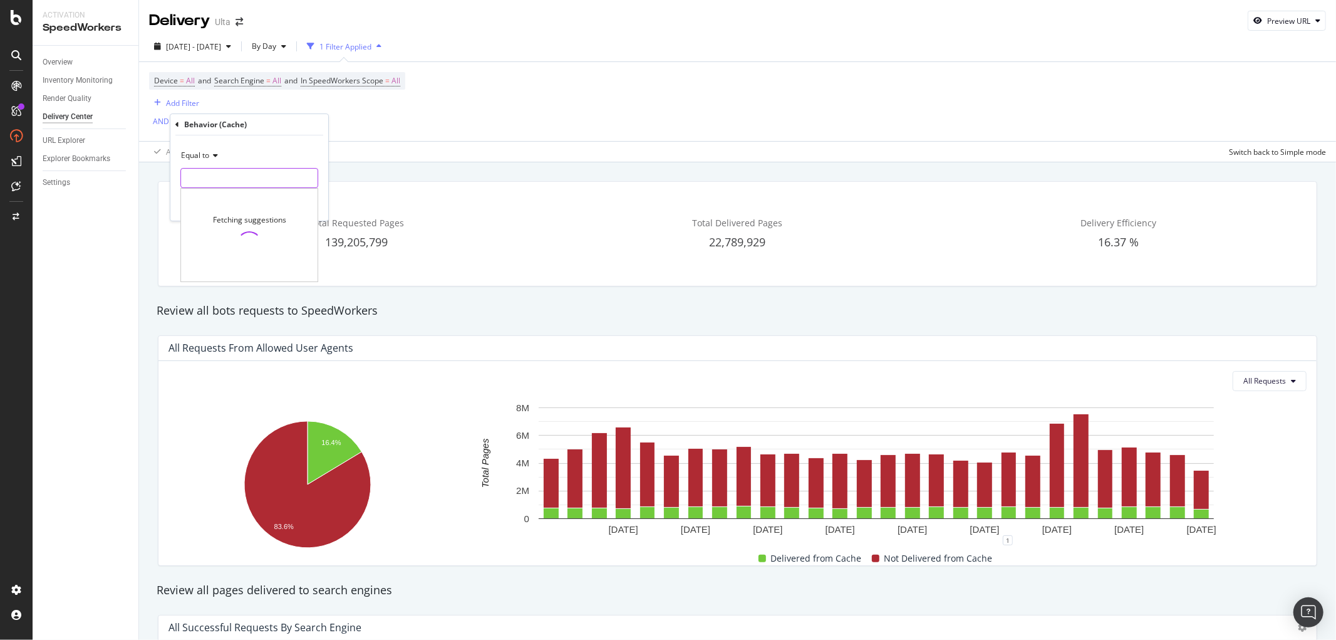
click at [222, 183] on input "text" at bounding box center [249, 178] width 137 height 20
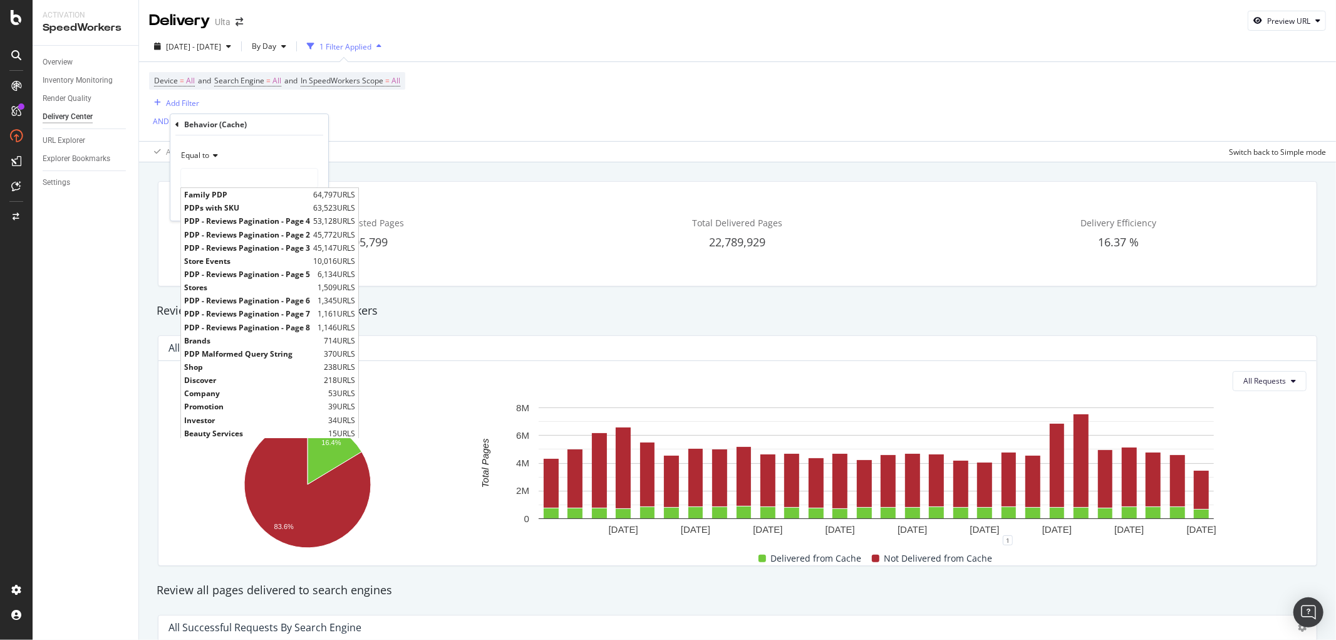
click at [392, 132] on div "Device = All and Search Engine = All and In SpeedWorkers Scope = All Add Filter…" at bounding box center [737, 112] width 1177 height 100
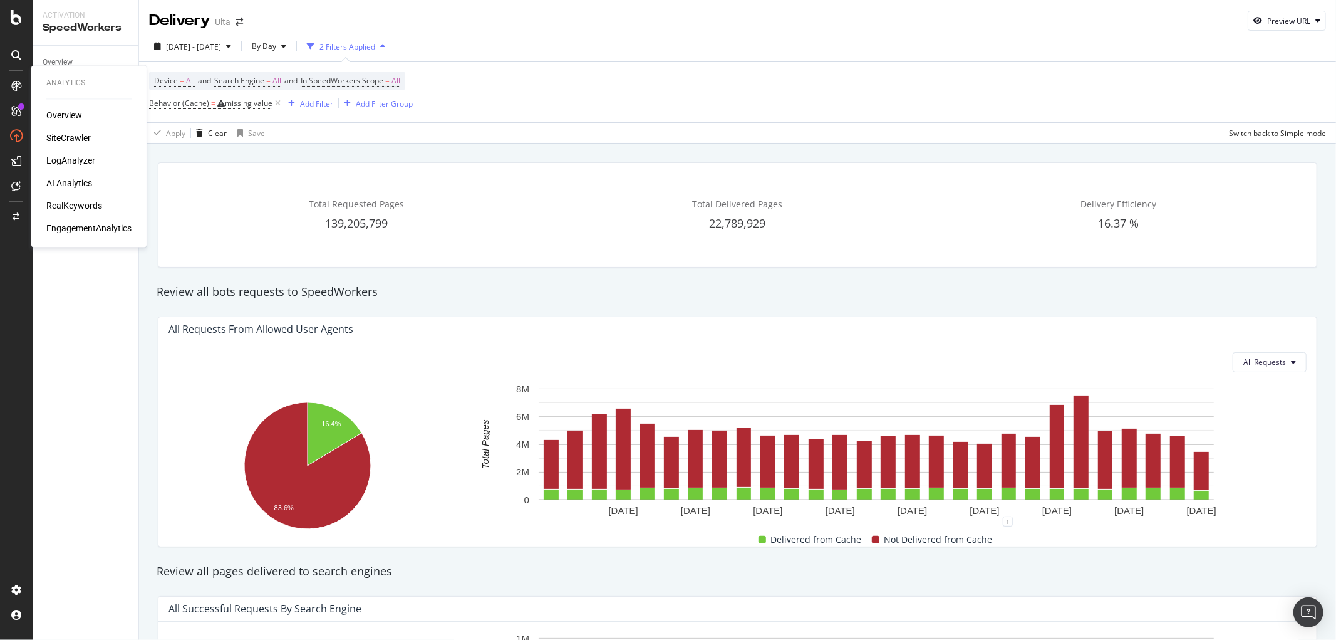
click at [55, 157] on div "LogAnalyzer" at bounding box center [70, 161] width 49 height 13
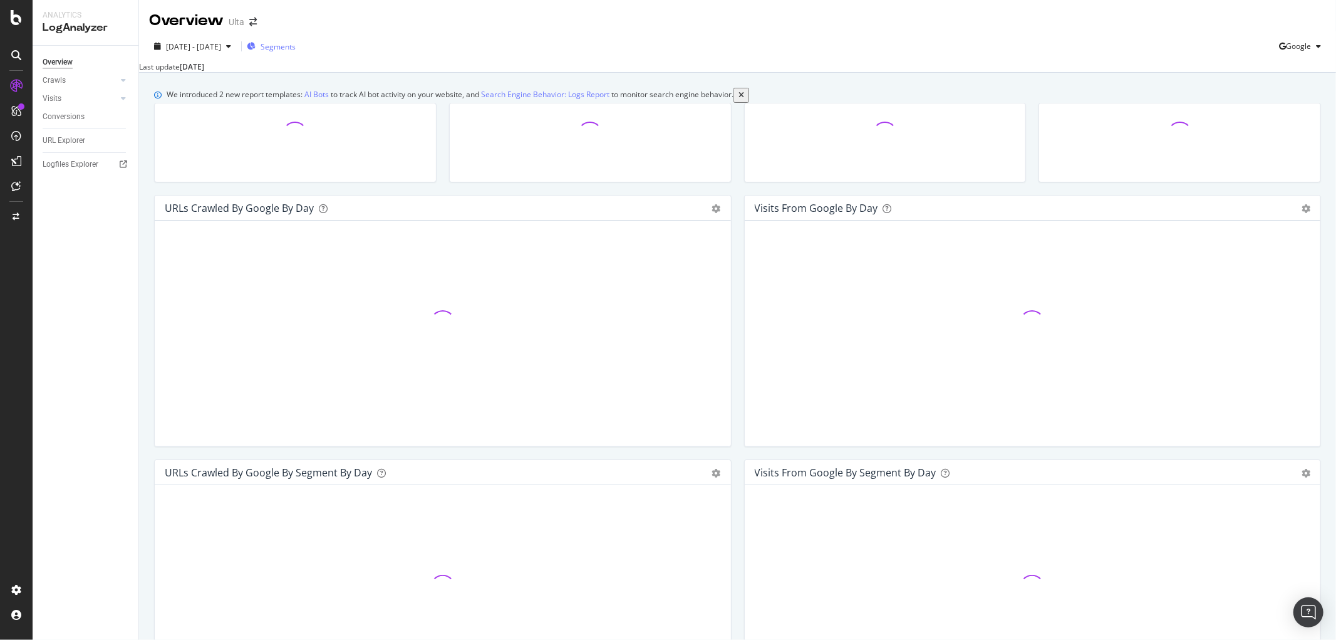
click at [296, 48] on span "Segments" at bounding box center [278, 46] width 35 height 11
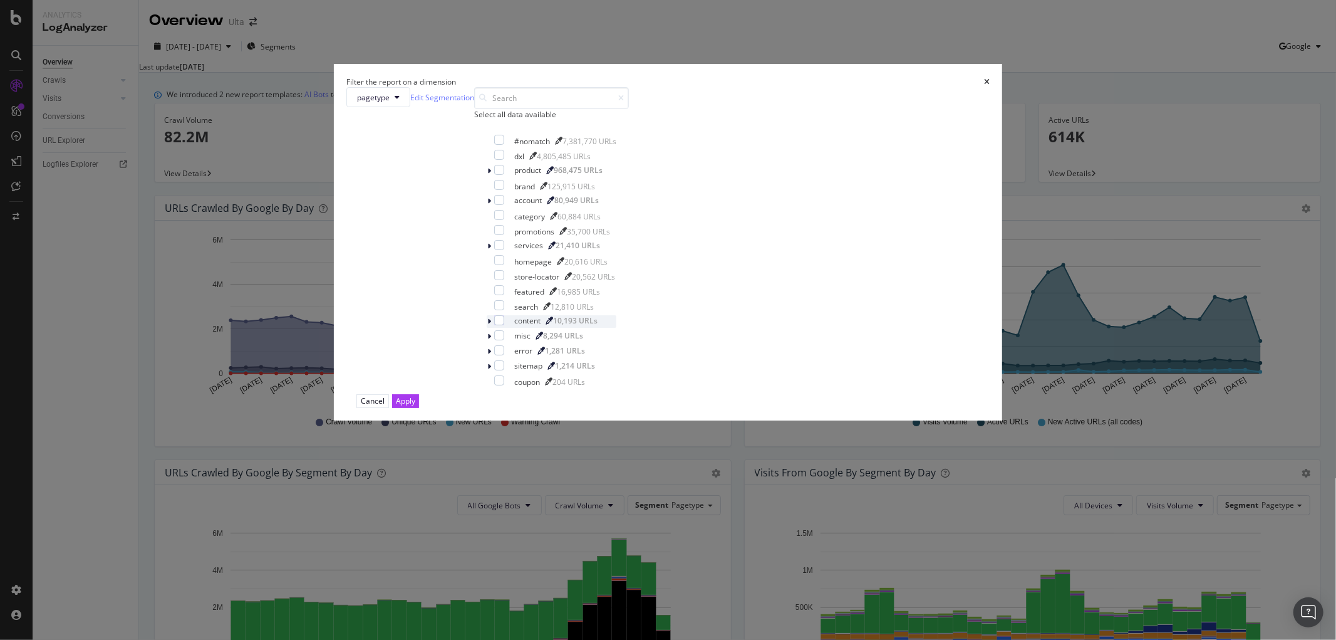
click at [491, 325] on icon "modal" at bounding box center [489, 322] width 4 height 8
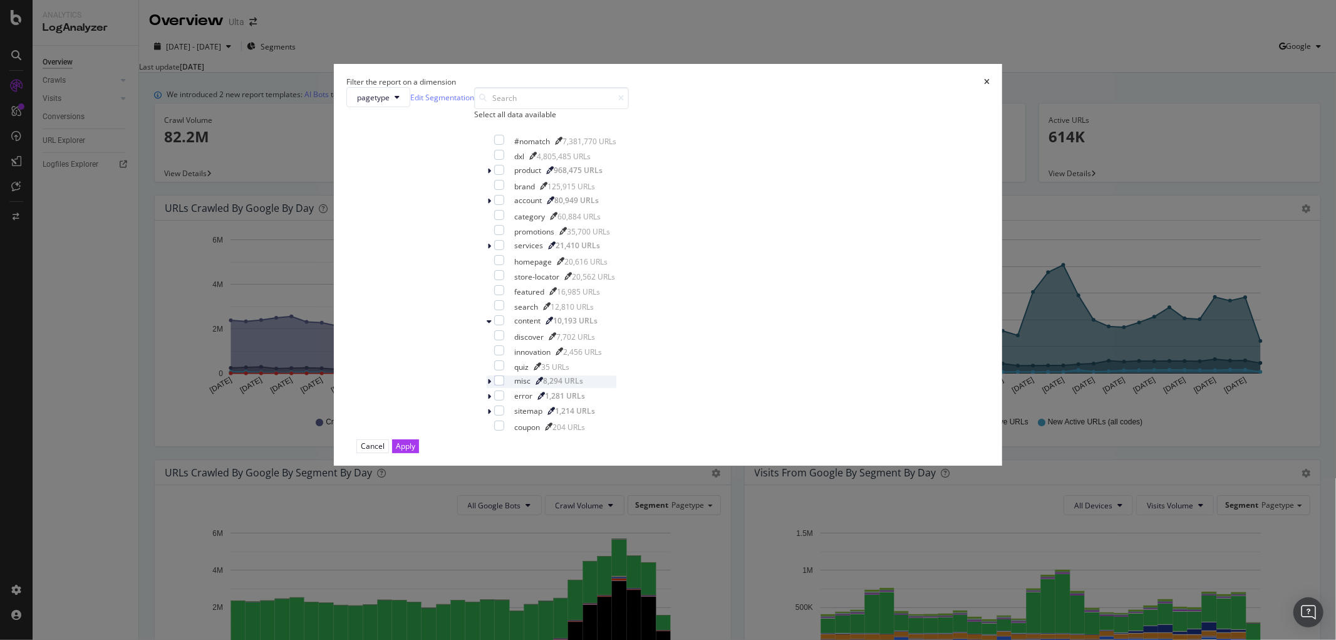
scroll to position [70, 0]
click at [504, 340] on div "modal" at bounding box center [499, 335] width 10 height 10
click at [389, 452] on button "Cancel" at bounding box center [372, 445] width 33 height 13
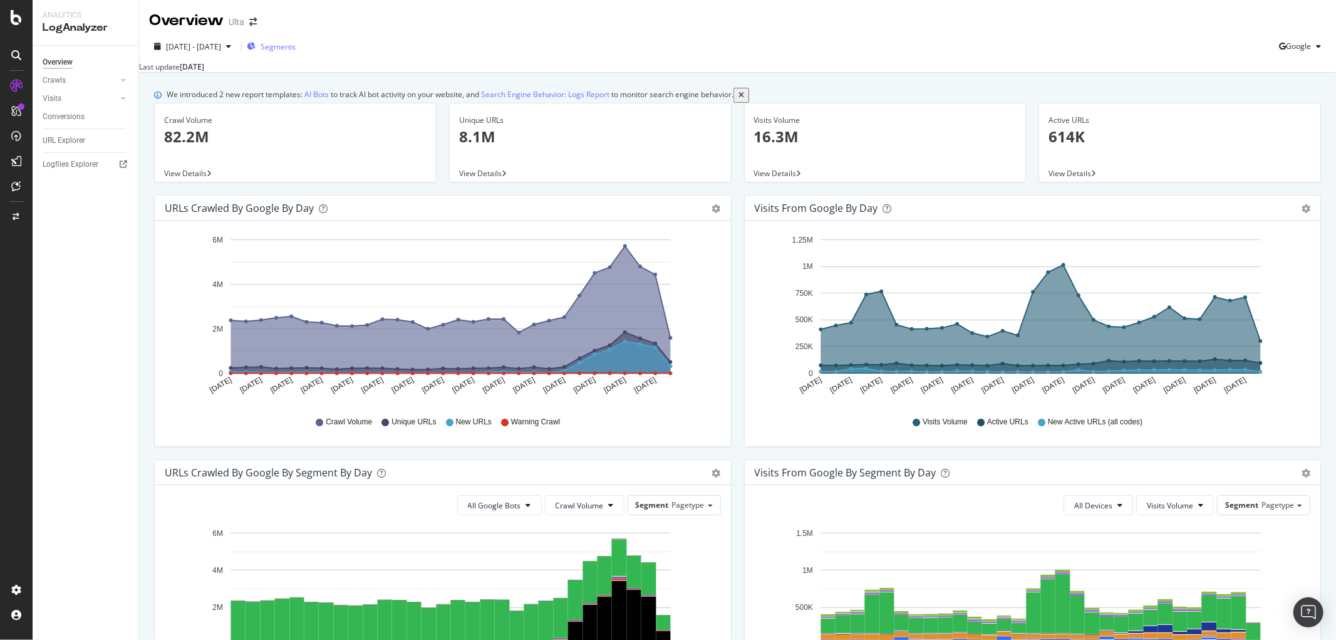
click at [296, 41] on span "Segments" at bounding box center [278, 46] width 35 height 11
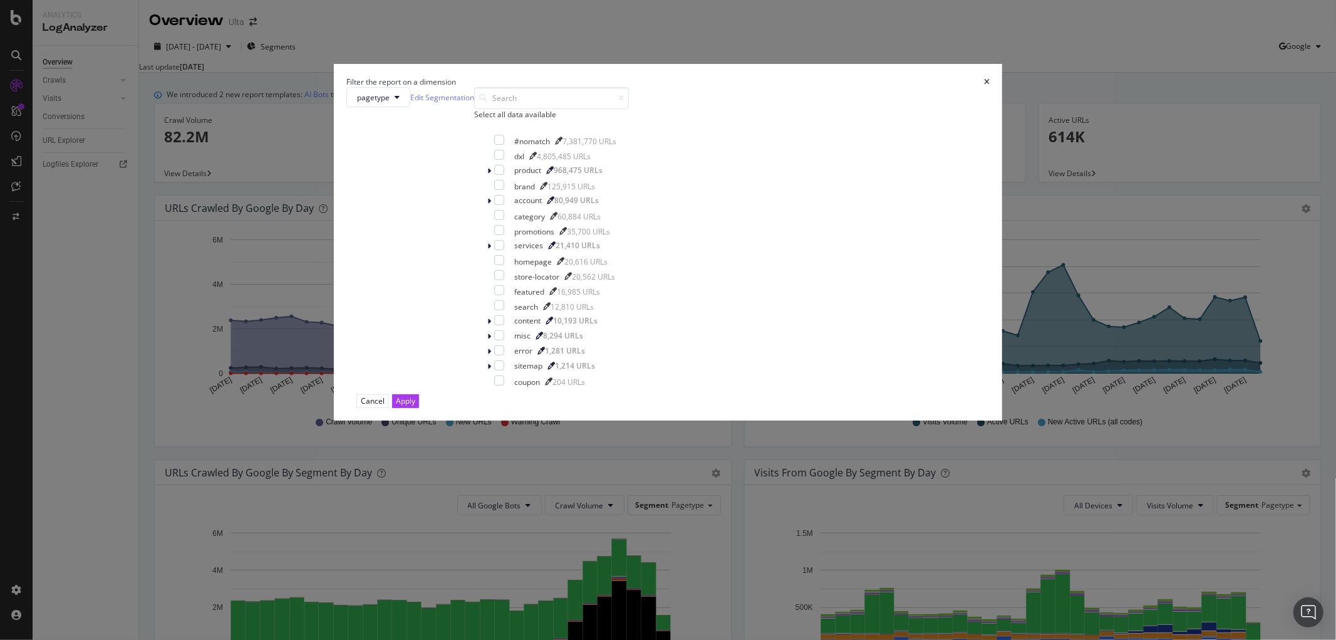
click at [542, 281] on div "pagetype Edit Segmentation Select all data available #nomatch 7,381,770 URLs dx…" at bounding box center [667, 240] width 643 height 307
click at [491, 175] on icon "modal" at bounding box center [489, 171] width 4 height 8
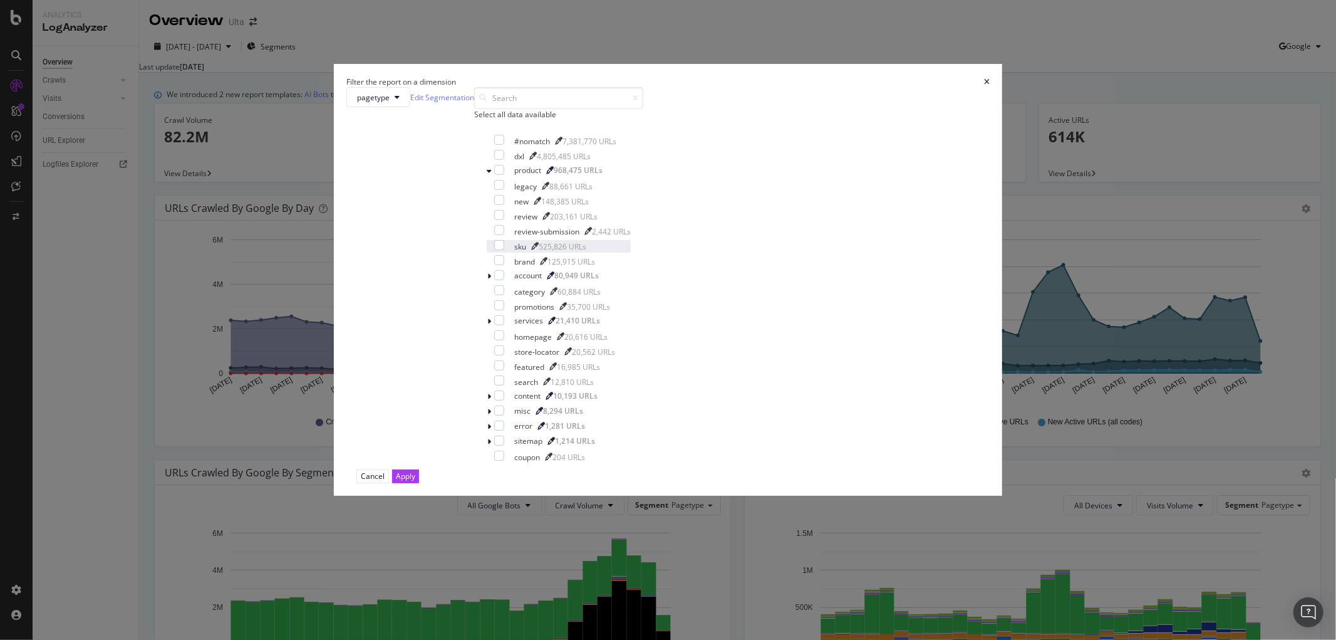
click at [526, 252] on div "sku" at bounding box center [520, 246] width 12 height 11
click at [537, 222] on div "review" at bounding box center [525, 216] width 23 height 11
click at [509, 246] on div "modal" at bounding box center [509, 246] width 0 height 0
click at [415, 481] on div "Apply" at bounding box center [405, 475] width 19 height 11
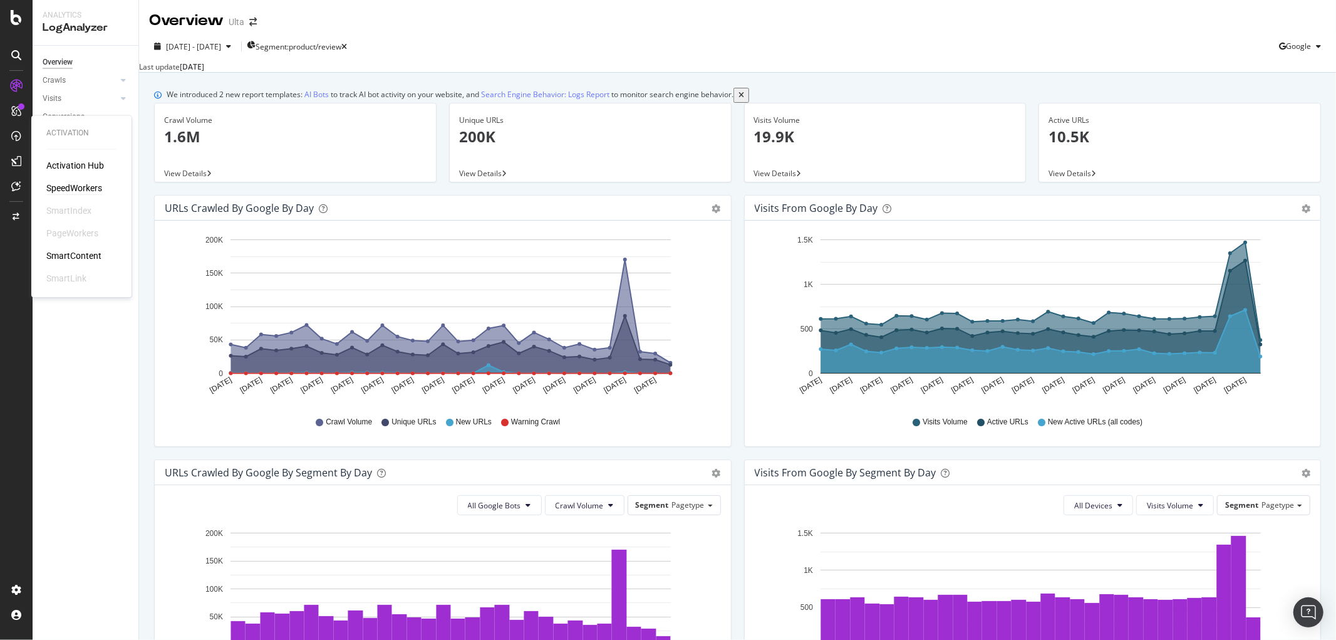
click at [54, 186] on div "SpeedWorkers" at bounding box center [74, 188] width 56 height 13
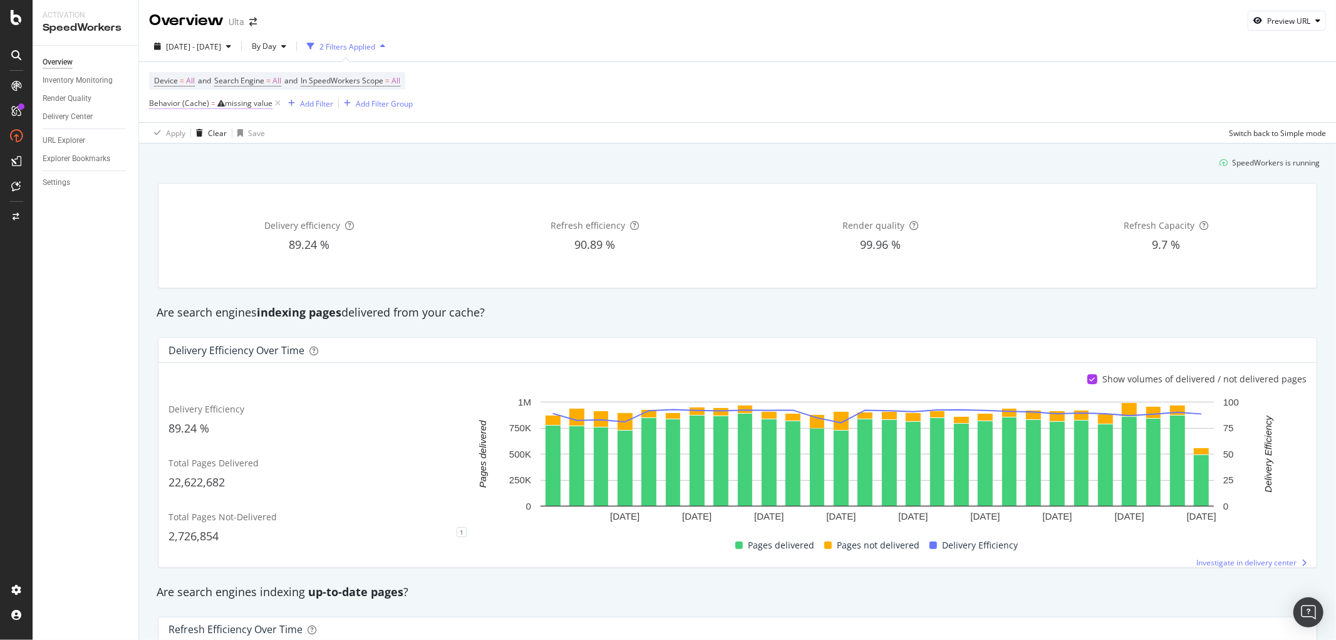
click at [251, 105] on div "missing value" at bounding box center [249, 103] width 48 height 11
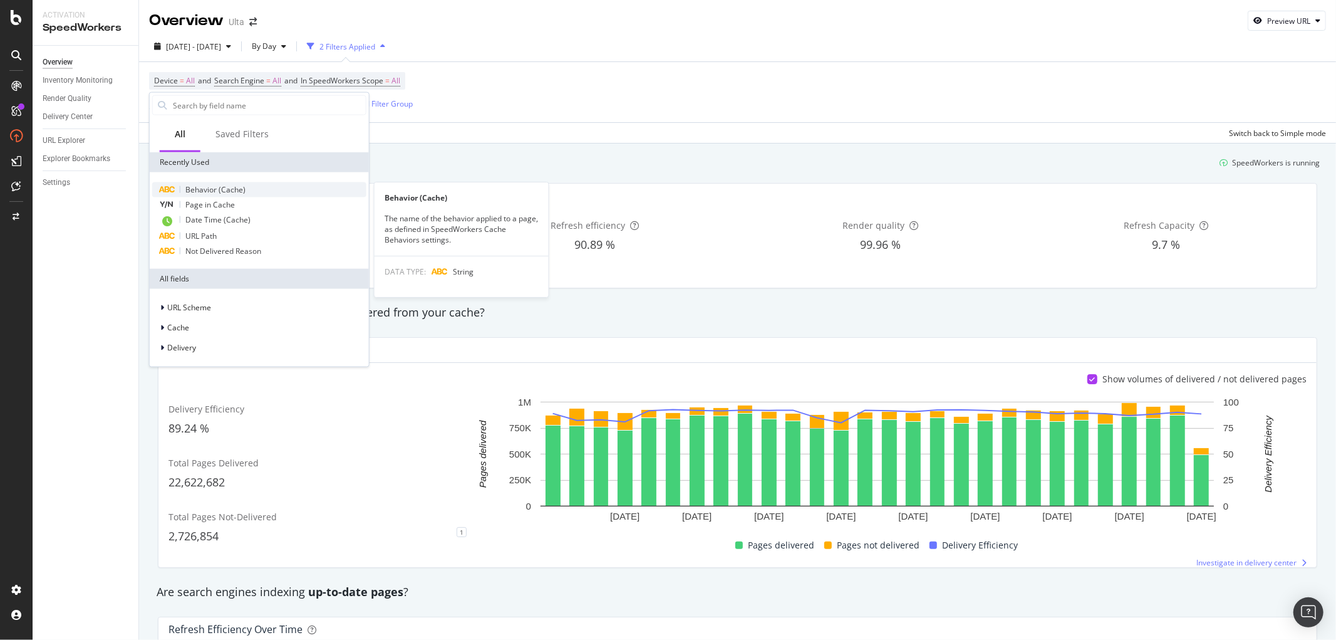
click at [213, 185] on span "Behavior (Cache)" at bounding box center [215, 189] width 60 height 11
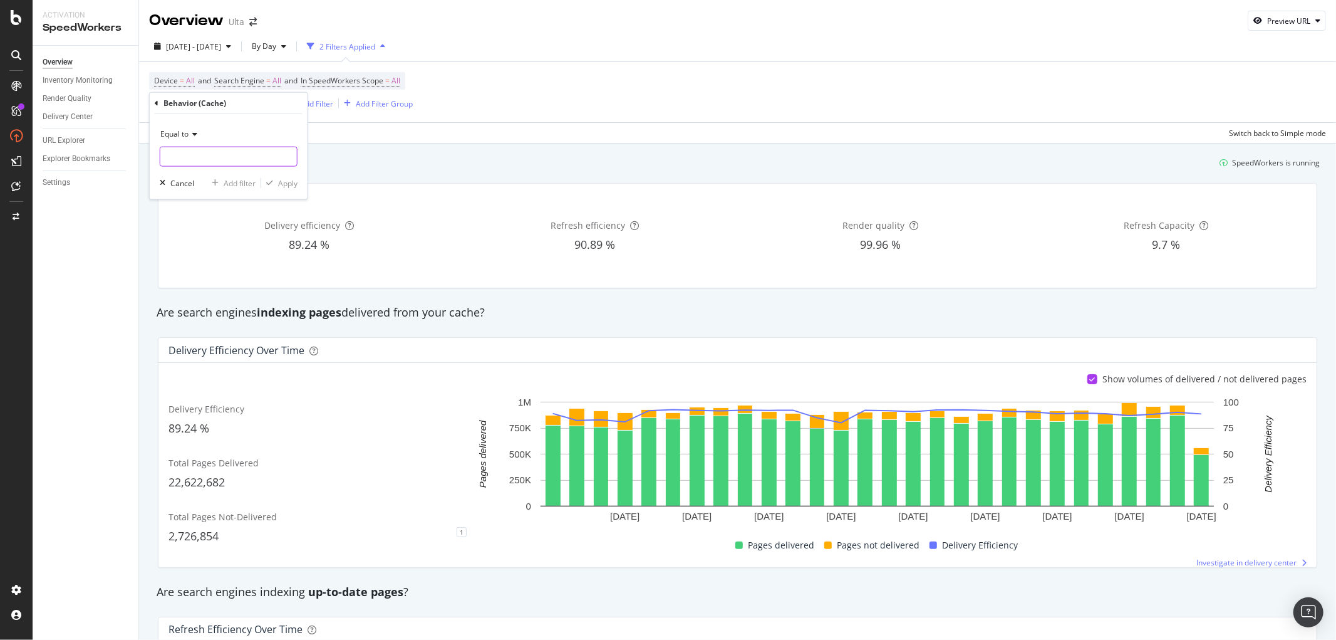
drag, startPoint x: 212, startPoint y: 147, endPoint x: 219, endPoint y: 140, distance: 10.6
click at [216, 142] on div "Equal to" at bounding box center [229, 145] width 138 height 43
click at [192, 128] on div "Equal to" at bounding box center [229, 134] width 138 height 20
click at [208, 163] on div "Equal to" at bounding box center [230, 160] width 134 height 16
drag, startPoint x: 185, startPoint y: 140, endPoint x: 195, endPoint y: 141, distance: 10.1
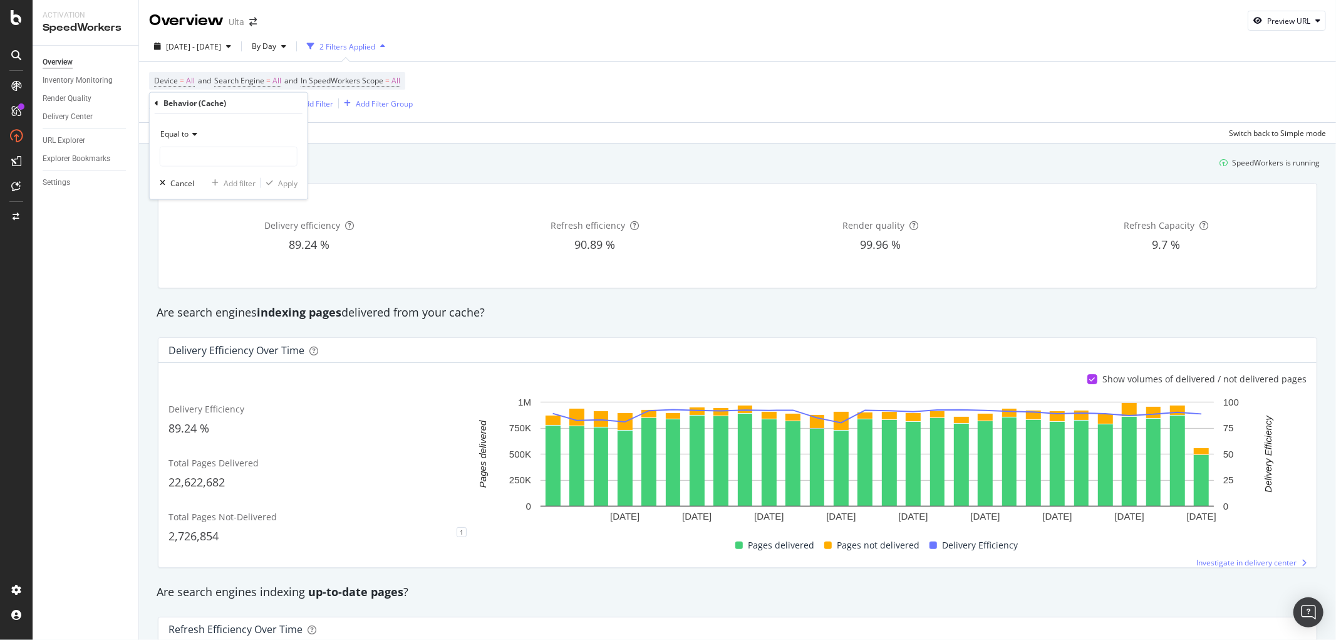
click at [190, 135] on div "Equal to" at bounding box center [229, 134] width 138 height 20
click at [199, 167] on div "Equal to" at bounding box center [230, 160] width 134 height 16
click at [212, 152] on input "text" at bounding box center [228, 157] width 137 height 20
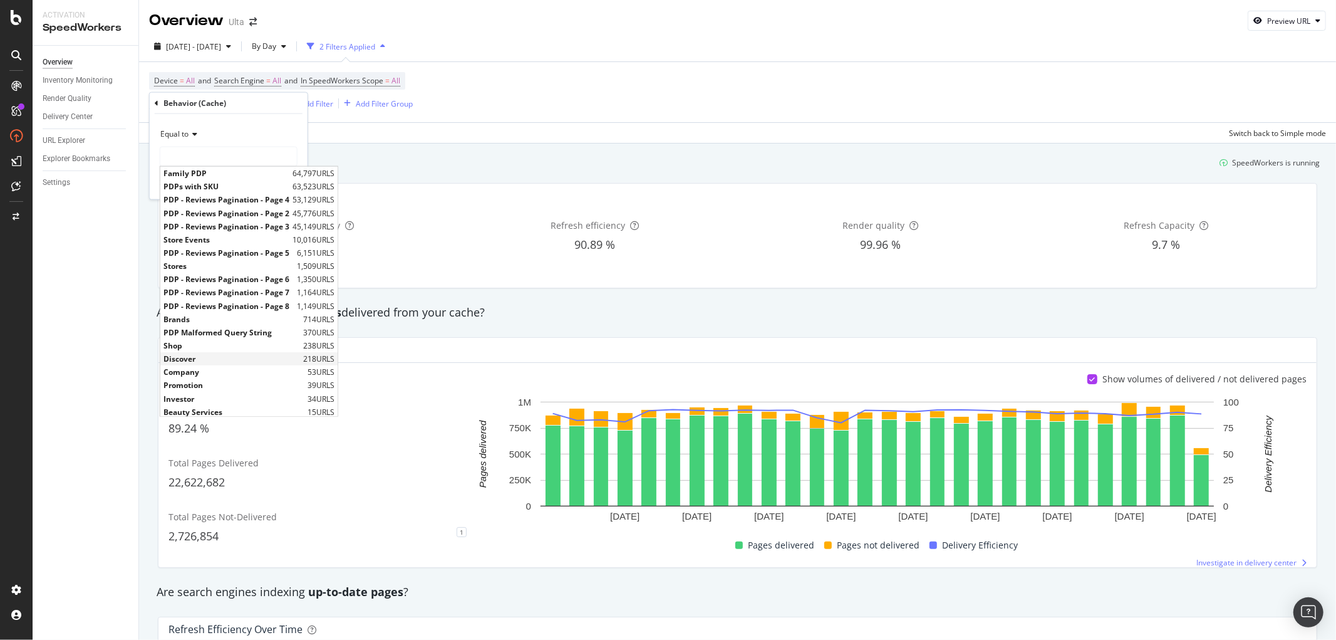
click at [203, 358] on span "Discover" at bounding box center [231, 358] width 137 height 11
type input "Discover"
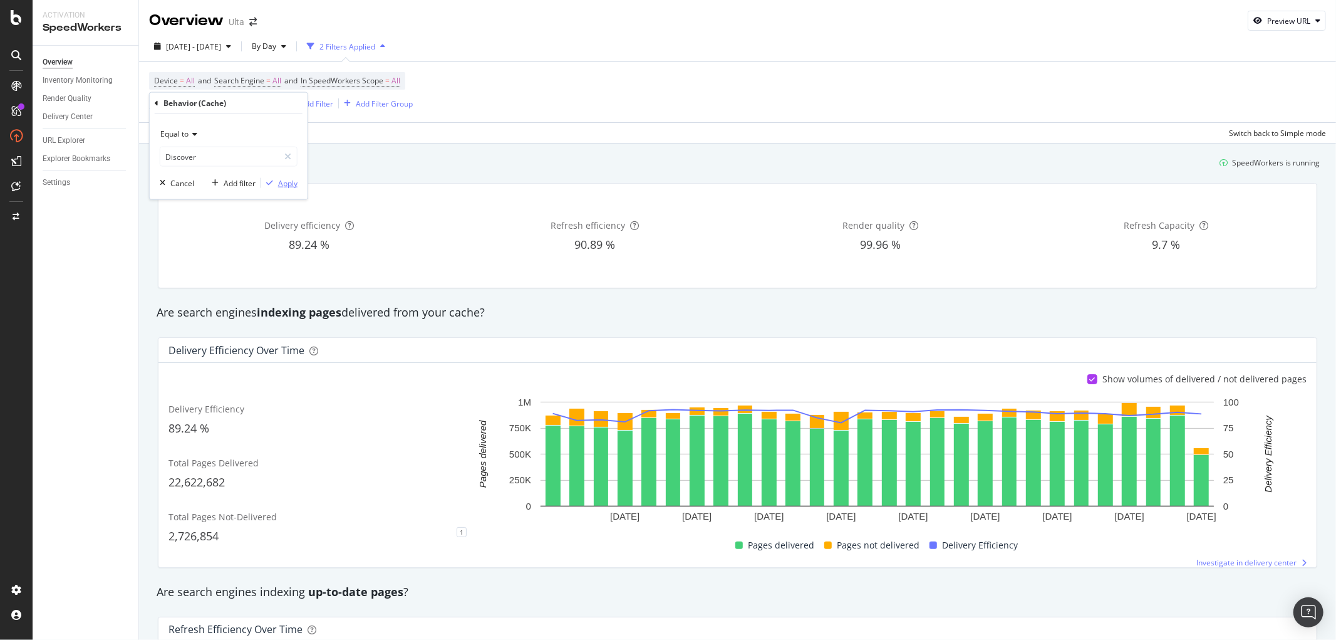
click at [292, 184] on div "Apply" at bounding box center [287, 182] width 19 height 11
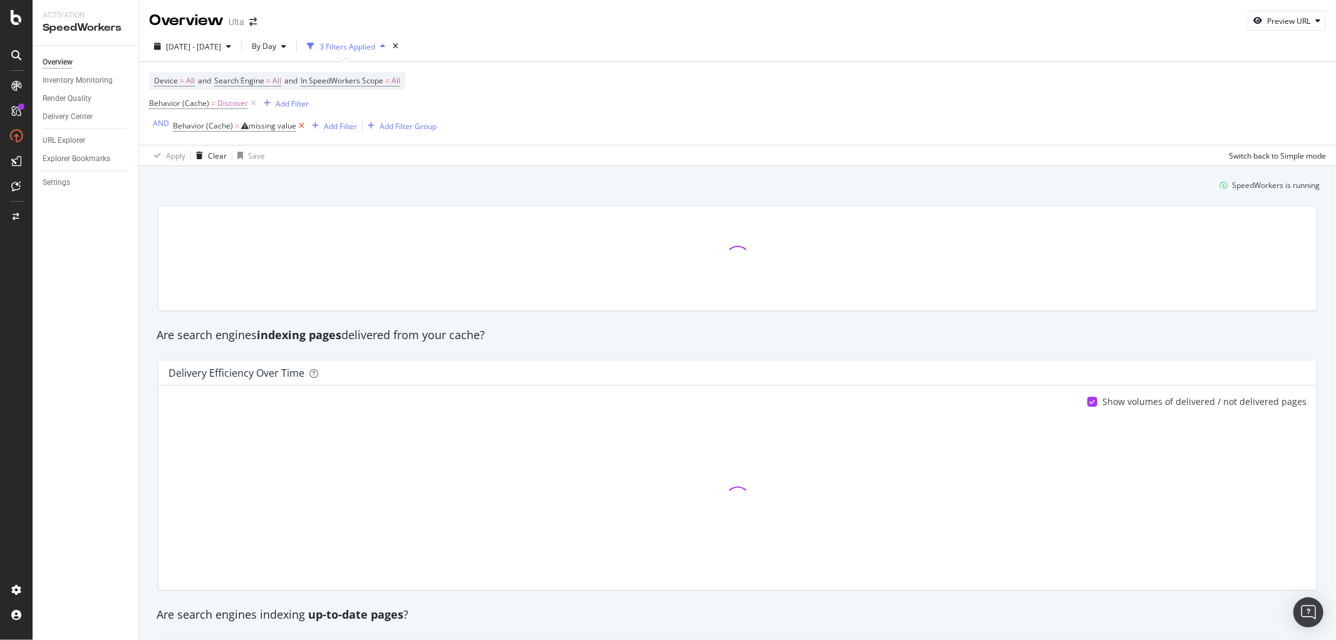
click at [301, 128] on icon at bounding box center [301, 126] width 11 height 13
